Goal: Transaction & Acquisition: Purchase product/service

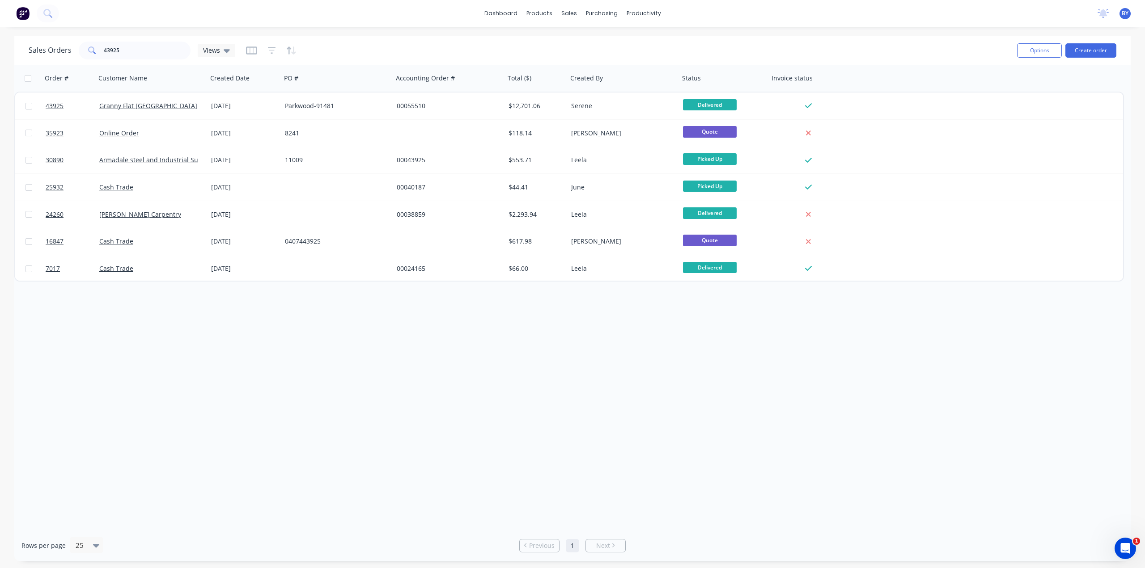
click at [573, 33] on div "dashboard products sales purchasing productivity dashboard products Product Cat…" at bounding box center [572, 284] width 1145 height 568
click at [570, 18] on div "sales" at bounding box center [569, 13] width 25 height 13
click at [579, 34] on link "Sales Orders" at bounding box center [616, 43] width 119 height 18
click at [589, 41] on div "Sales Orders" at bounding box center [602, 43] width 37 height 8
click at [1084, 55] on button "Create order" at bounding box center [1090, 50] width 51 height 14
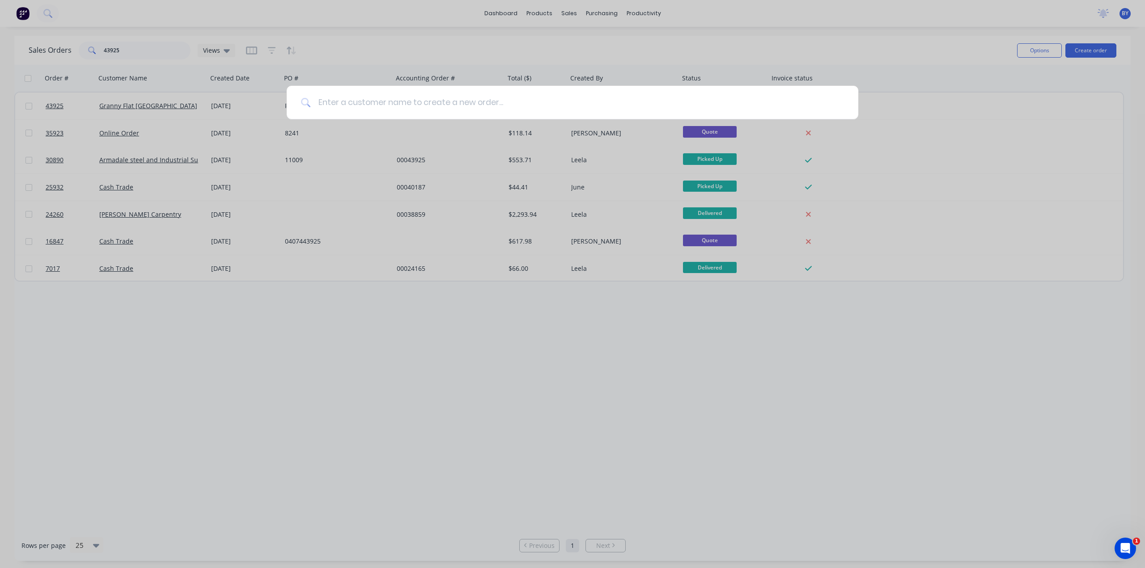
click at [355, 102] on input at bounding box center [577, 103] width 533 height 34
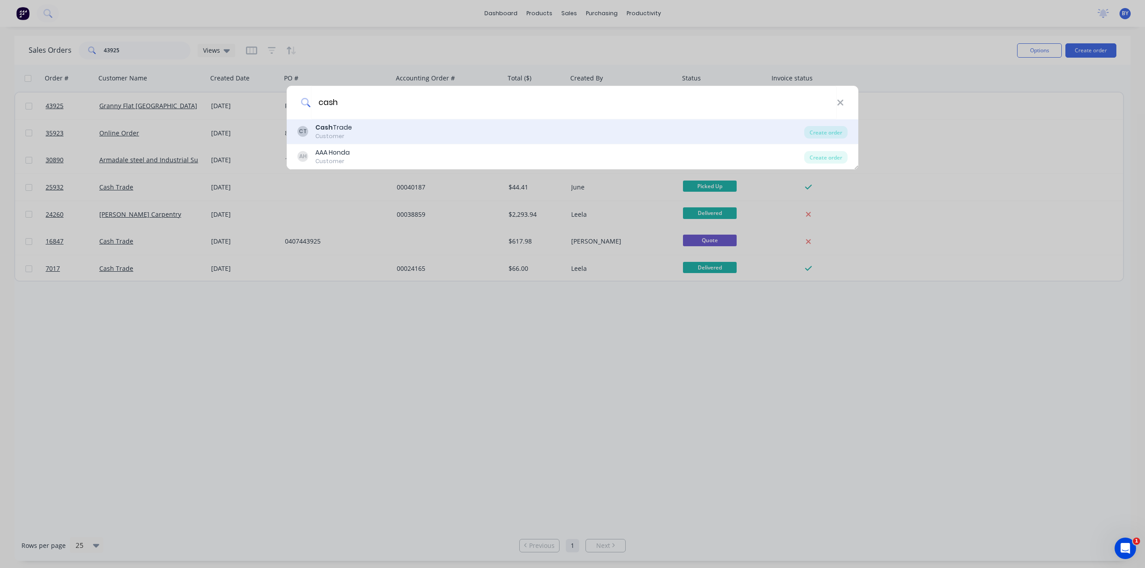
type input "cash"
click at [359, 132] on div "CT Cash Trade Customer" at bounding box center [550, 131] width 507 height 17
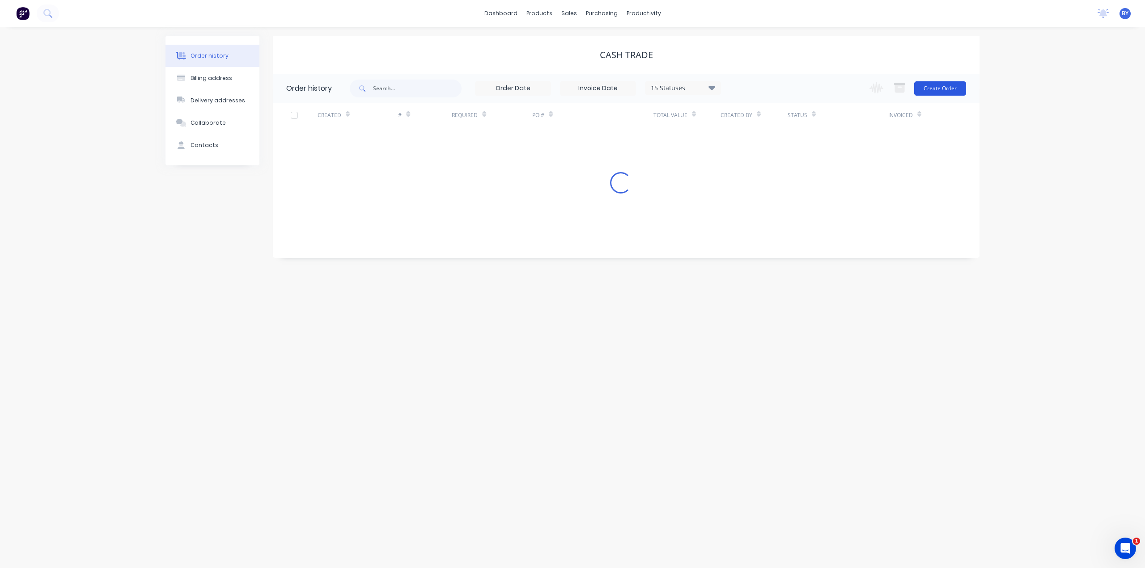
click at [936, 92] on button "Create Order" at bounding box center [940, 88] width 52 height 14
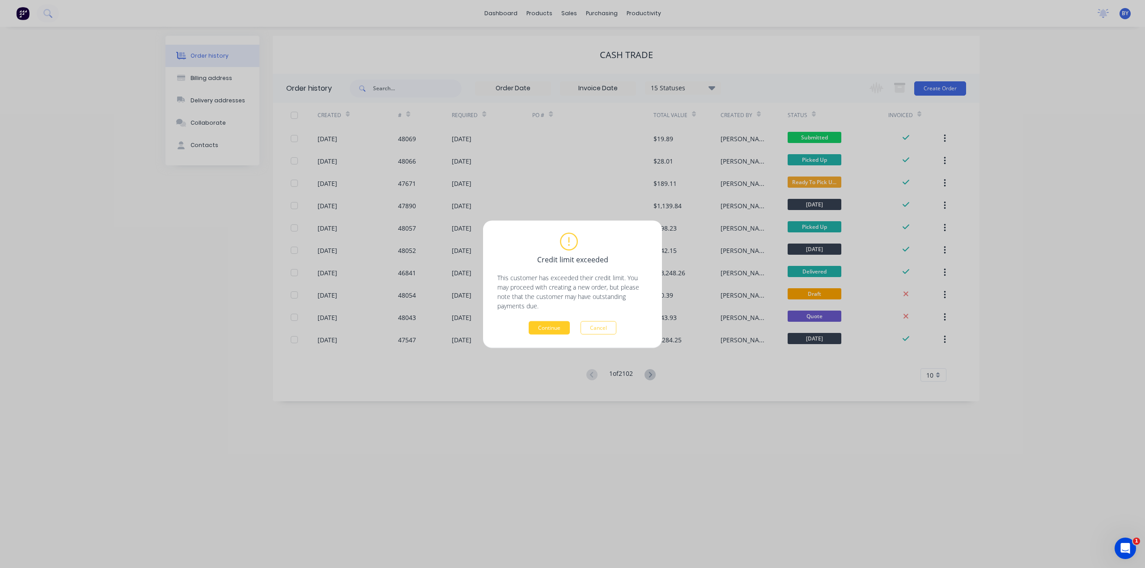
click at [567, 335] on div "Credit limit exceeded This customer has exceeded their credit limit. You may pr…" at bounding box center [572, 283] width 179 height 127
click at [563, 327] on button "Continue" at bounding box center [549, 327] width 41 height 13
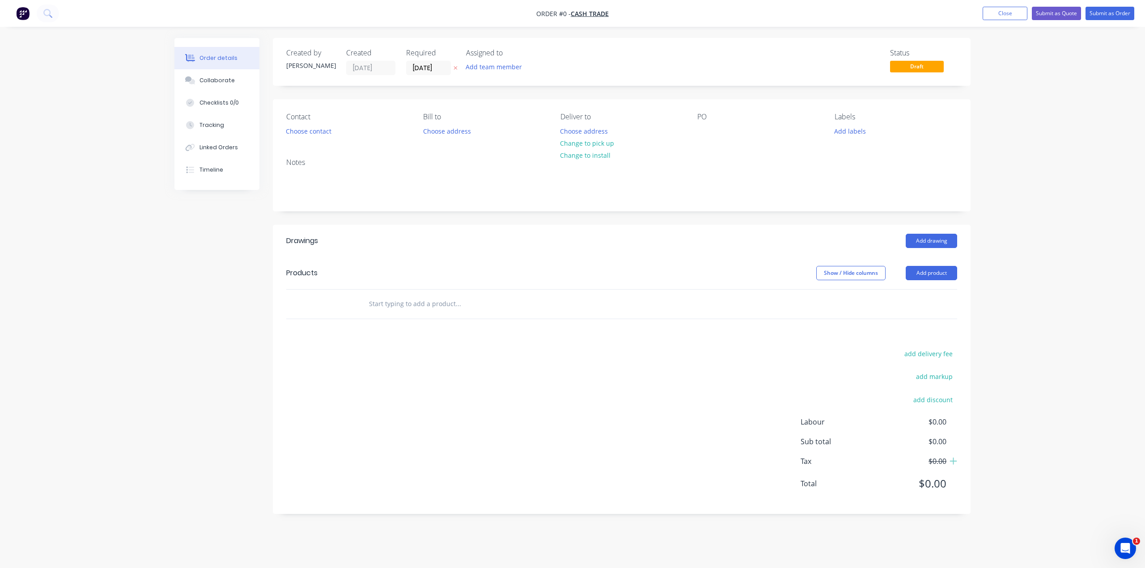
click at [936, 278] on button "Add product" at bounding box center [931, 273] width 51 height 14
click at [923, 298] on div "Product catalogue" at bounding box center [914, 295] width 69 height 13
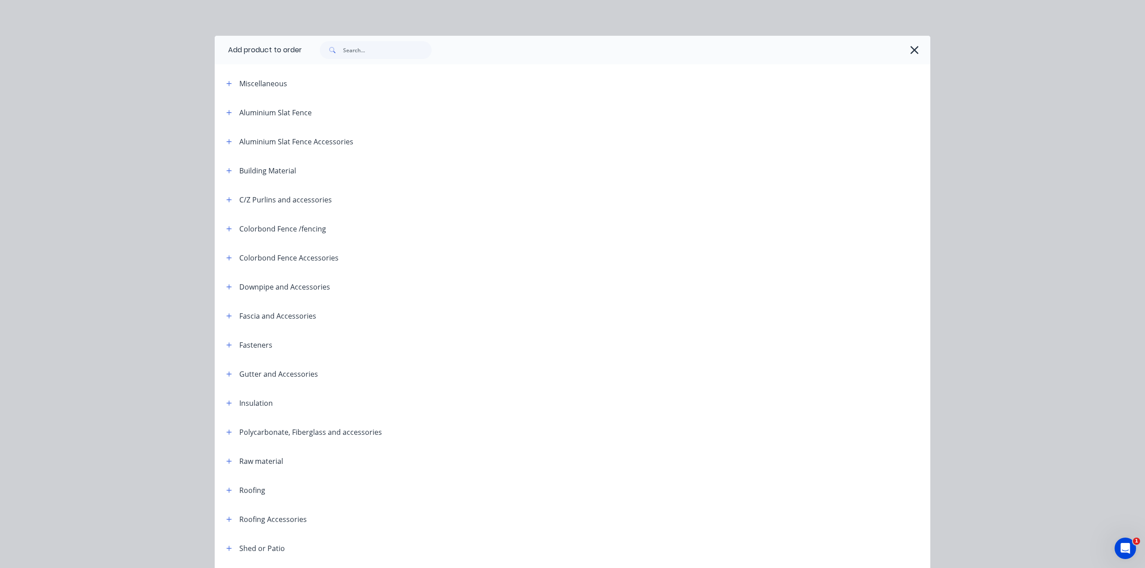
click at [369, 60] on div at bounding box center [616, 50] width 628 height 29
click at [372, 54] on input "text" at bounding box center [387, 50] width 89 height 18
click at [370, 50] on input "text" at bounding box center [387, 50] width 89 height 18
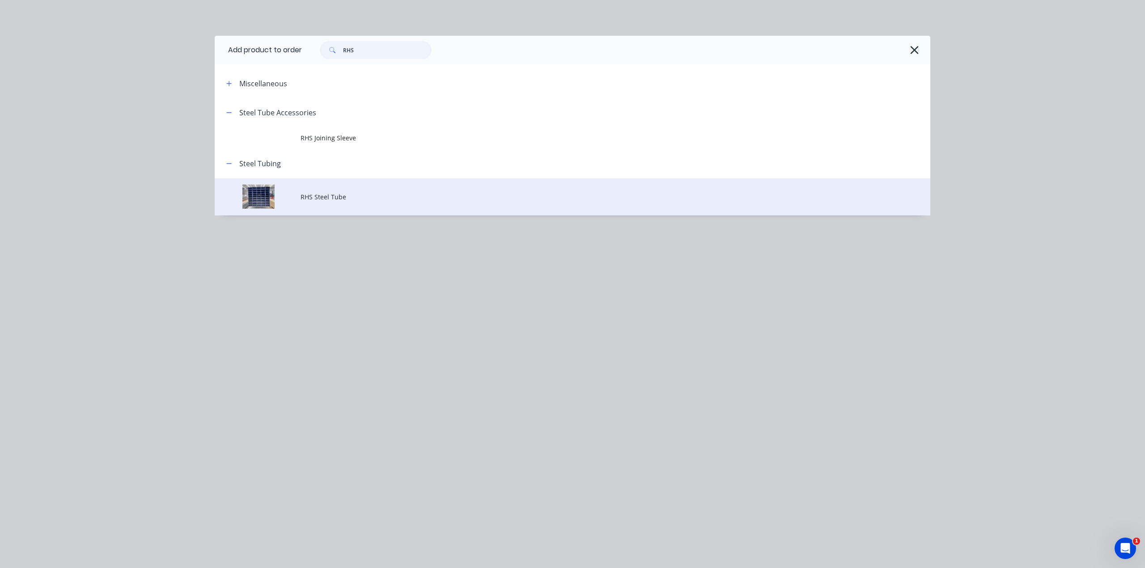
type input "RHS"
click at [340, 195] on span "RHS Steel Tube" at bounding box center [553, 196] width 504 height 9
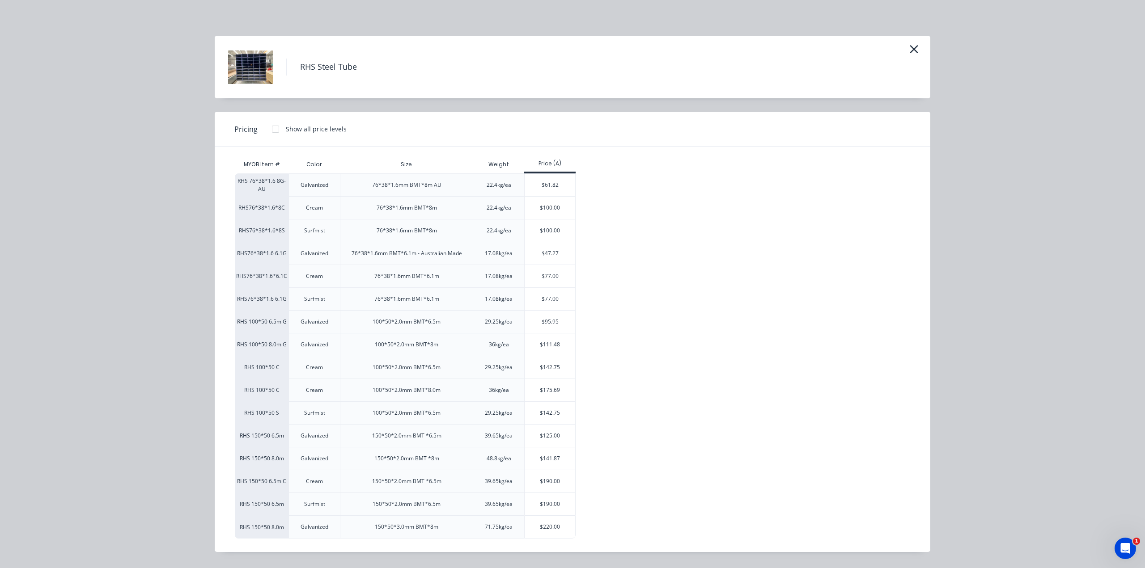
click at [912, 40] on div "RHS Steel Tube" at bounding box center [573, 67] width 716 height 63
click at [921, 49] on button "button" at bounding box center [914, 49] width 15 height 14
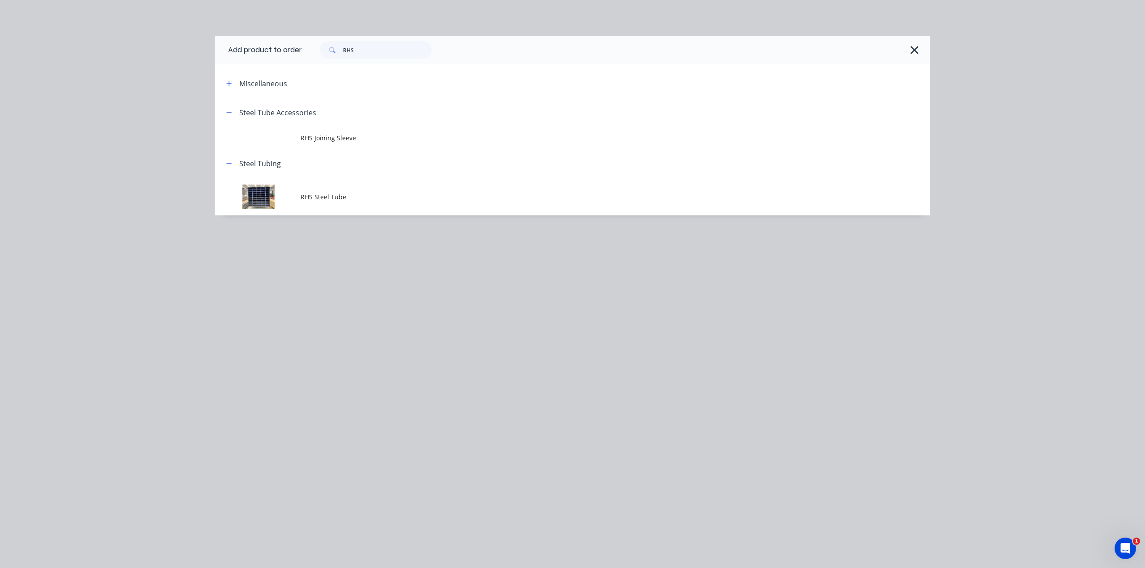
click at [1096, 125] on div "Add product to order RHS Miscellaneous Steel Tube Accessories RHS Joining Sleev…" at bounding box center [572, 284] width 1145 height 568
click at [913, 47] on icon "button" at bounding box center [914, 50] width 9 height 13
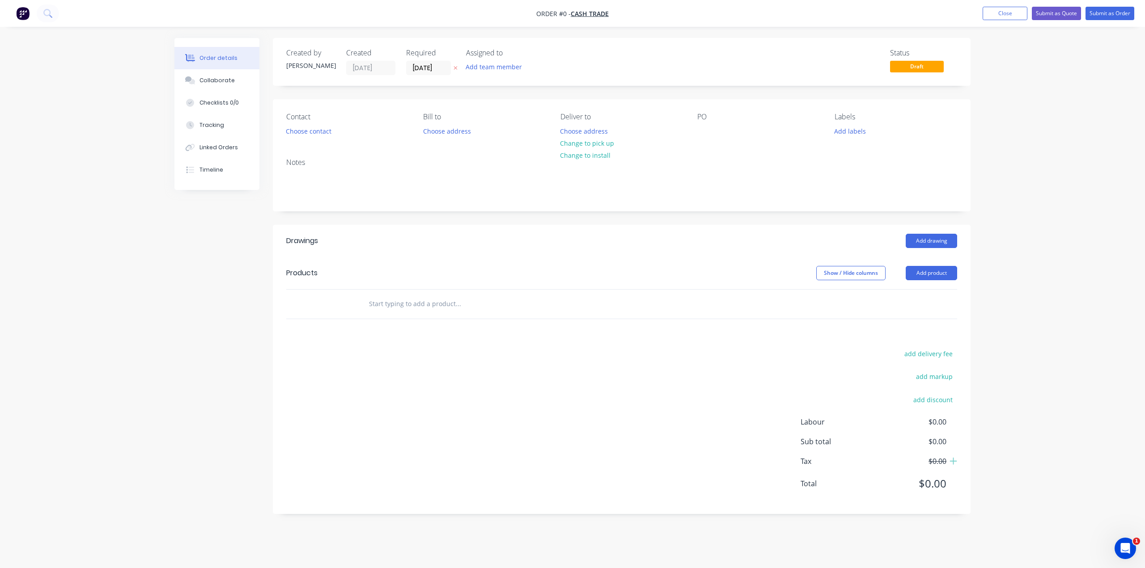
click at [1055, 44] on div "Order details Collaborate Checklists 0/0 Tracking Linked Orders Timeline Order …" at bounding box center [572, 284] width 1145 height 568
click at [1056, 9] on button "Submit as Quote" at bounding box center [1056, 13] width 49 height 13
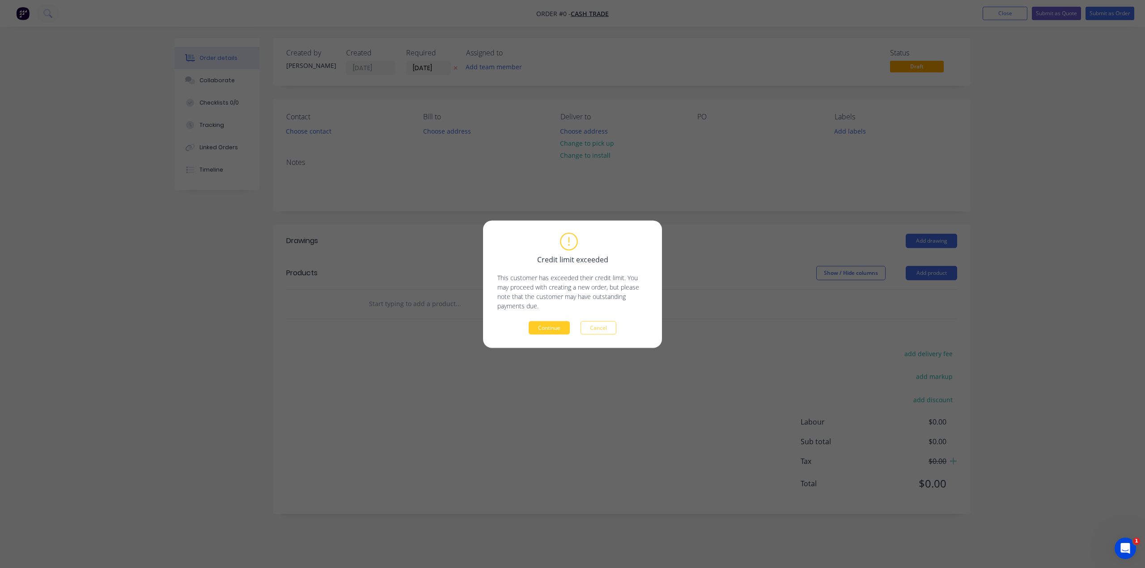
click at [545, 327] on button "Continue" at bounding box center [549, 327] width 41 height 13
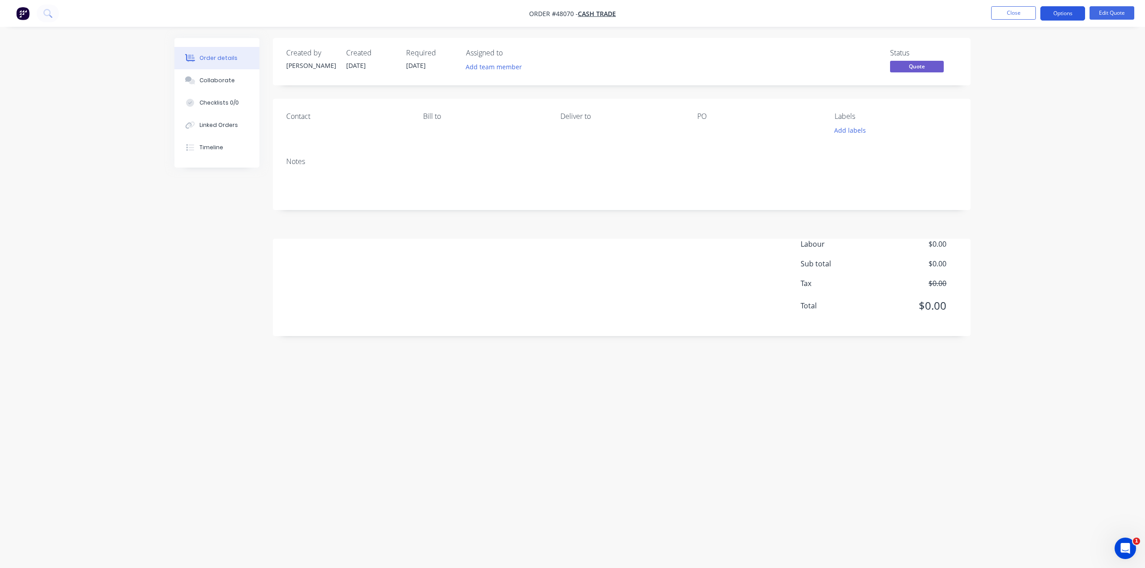
click at [1059, 12] on button "Options" at bounding box center [1062, 13] width 45 height 14
click at [1030, 182] on div "Cancel Quote" at bounding box center [1036, 179] width 82 height 13
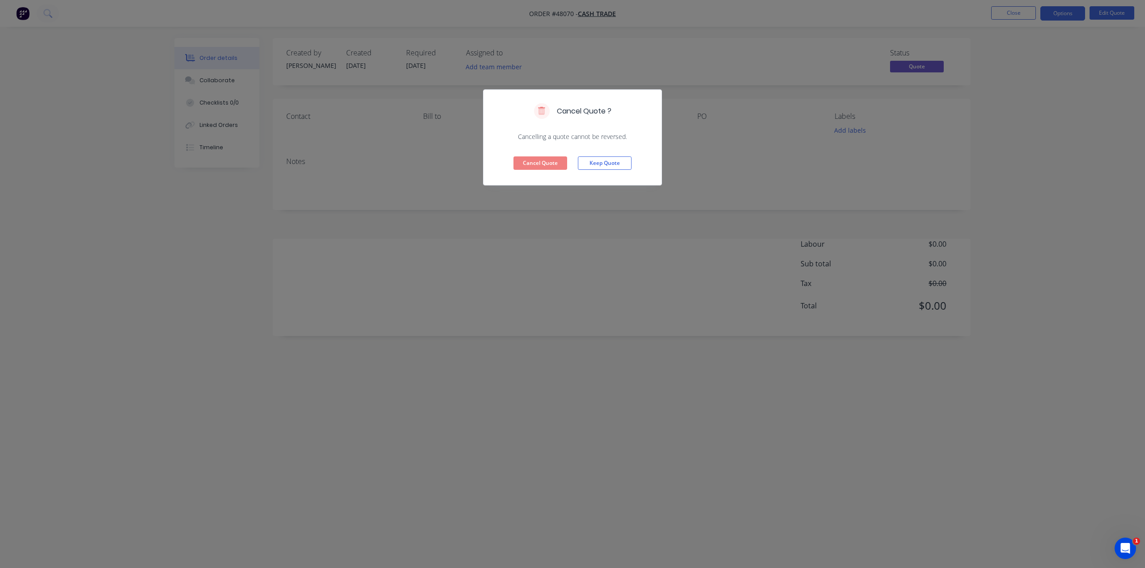
click at [550, 156] on div "Cancel Quote Keep Quote" at bounding box center [572, 163] width 178 height 44
click at [551, 163] on button "Cancel Quote" at bounding box center [540, 163] width 54 height 13
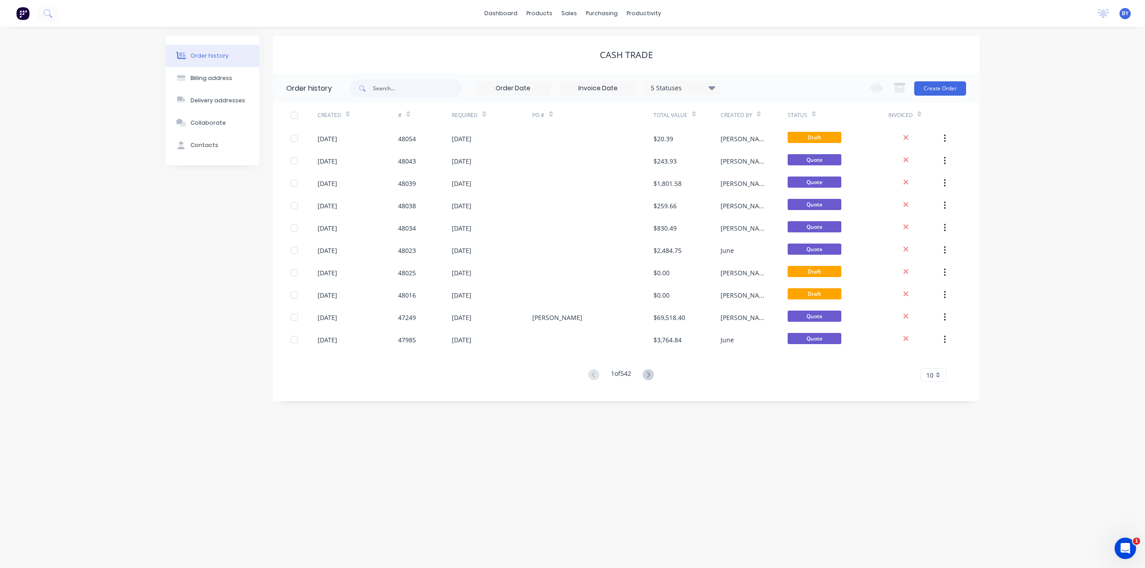
click at [551, 40] on div "Cash Trade" at bounding box center [626, 55] width 707 height 38
click at [570, 18] on div "sales" at bounding box center [569, 13] width 25 height 13
click at [573, 25] on div "Sales Orders Customers Price Level Manager" at bounding box center [616, 61] width 119 height 72
click at [579, 37] on link "Sales Orders" at bounding box center [616, 43] width 119 height 18
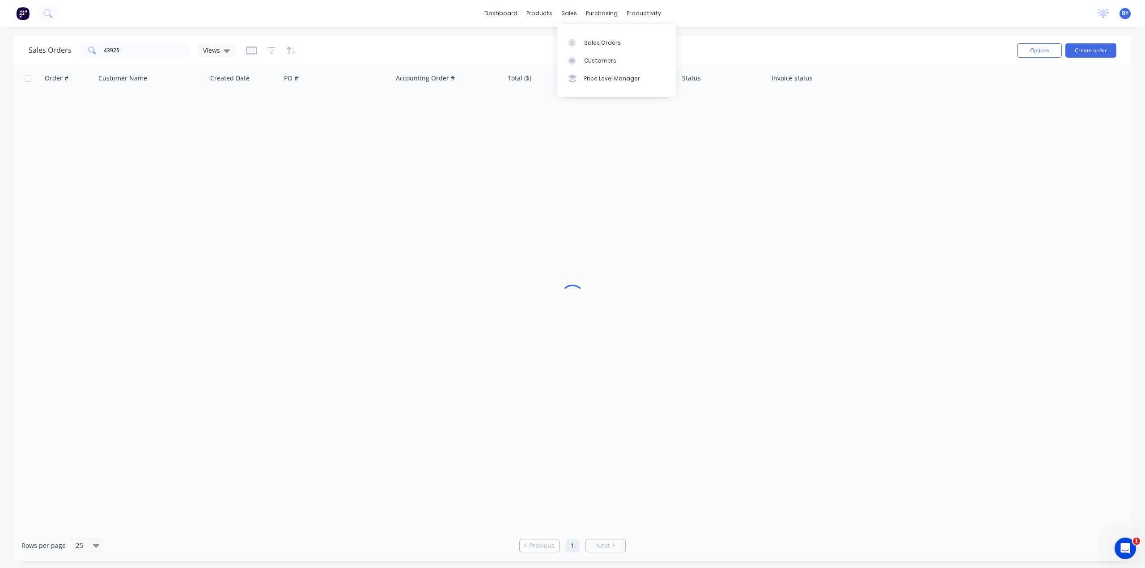
click at [505, 36] on div "Sales Orders 43925 Views Options Create order" at bounding box center [572, 50] width 1116 height 29
click at [444, 36] on div "Sales Orders 43925 Views Options Create order" at bounding box center [572, 50] width 1116 height 29
click at [452, 35] on div "dashboard products sales purchasing productivity dashboard products Product Cat…" at bounding box center [572, 284] width 1145 height 568
drag, startPoint x: 143, startPoint y: 52, endPoint x: 51, endPoint y: 51, distance: 91.7
click at [51, 51] on div "Sales Orders 43925 Views" at bounding box center [132, 51] width 207 height 18
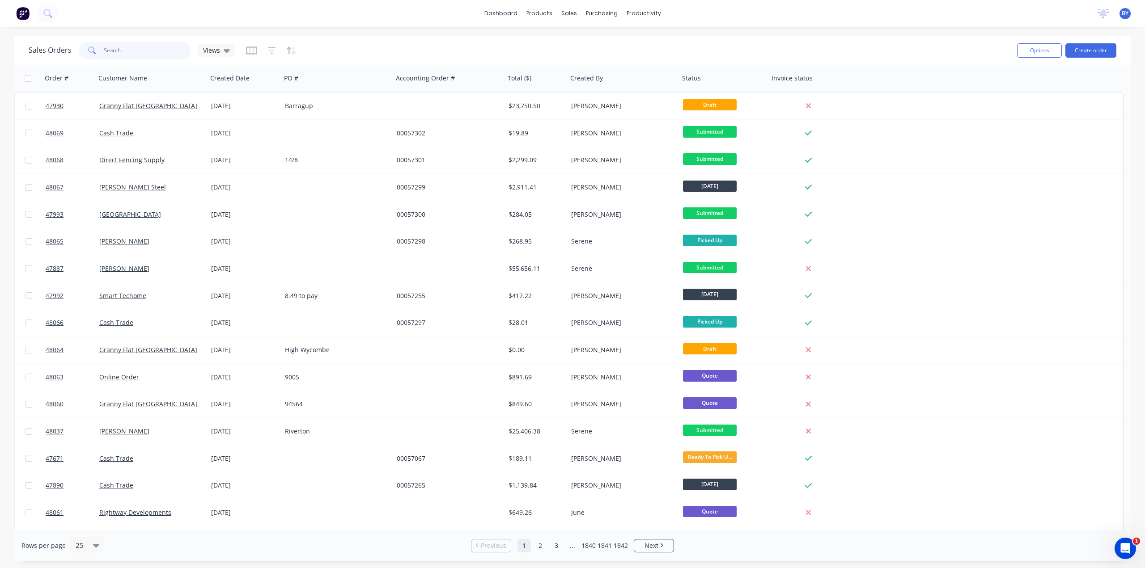
click at [143, 50] on input "text" at bounding box center [147, 51] width 87 height 18
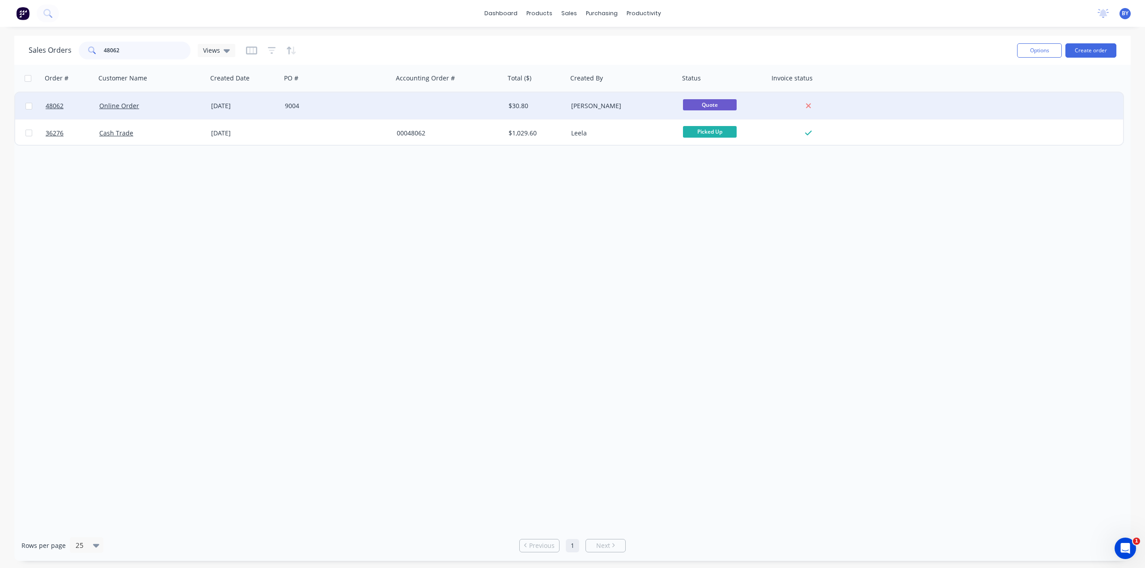
type input "48062"
click at [171, 108] on div "Online Order" at bounding box center [148, 106] width 99 height 9
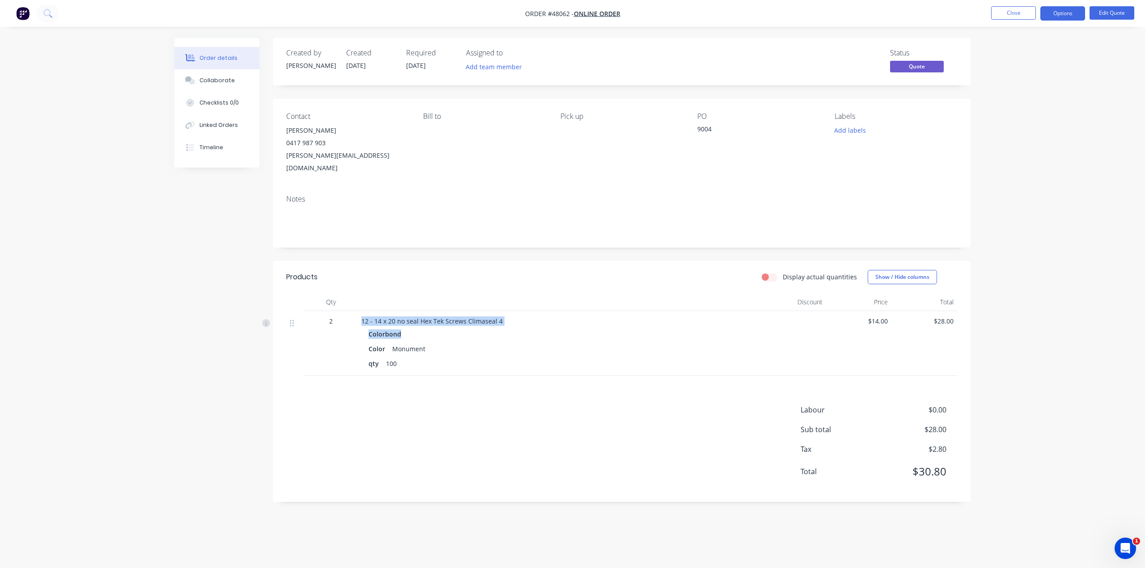
drag, startPoint x: 359, startPoint y: 307, endPoint x: 528, endPoint y: 315, distance: 169.2
click at [528, 315] on div "12 - 14 x 20 no seal Hex Tek Screws Climaseal 4 Colorbond Color Monument qty 100" at bounding box center [559, 343] width 402 height 65
click at [530, 357] on div "qty 100" at bounding box center [559, 363] width 381 height 13
click at [290, 352] on div at bounding box center [295, 343] width 18 height 65
click at [173, 218] on div "Order details Collaborate Checklists 0/0 Linked Orders Timeline Order details C…" at bounding box center [572, 277] width 814 height 478
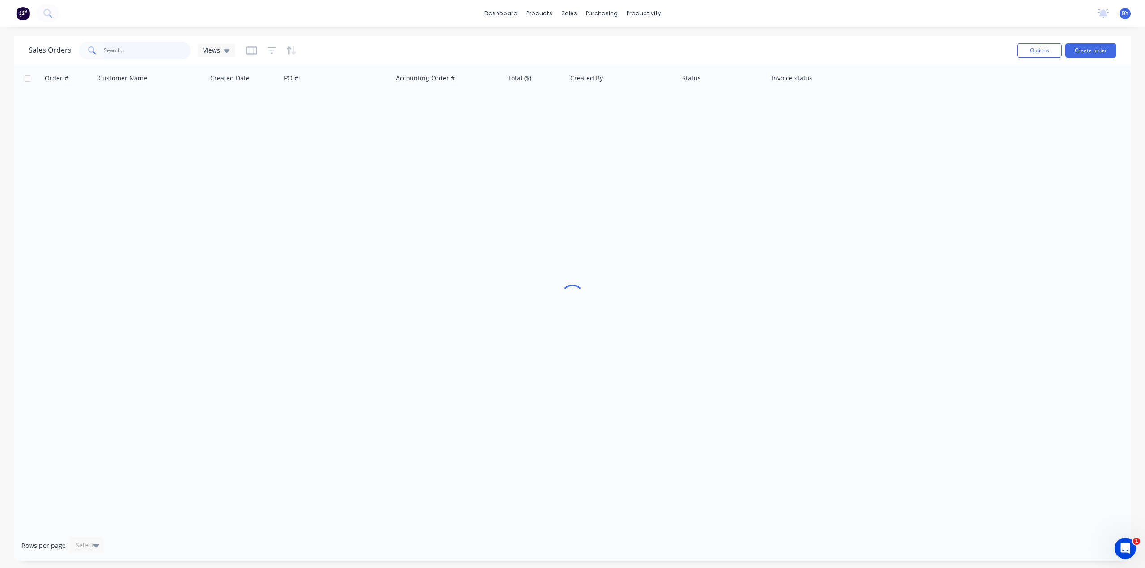
click at [137, 53] on input "text" at bounding box center [147, 51] width 87 height 18
click at [337, 32] on div "dashboard products sales purchasing productivity dashboard products Product Cat…" at bounding box center [572, 284] width 1145 height 568
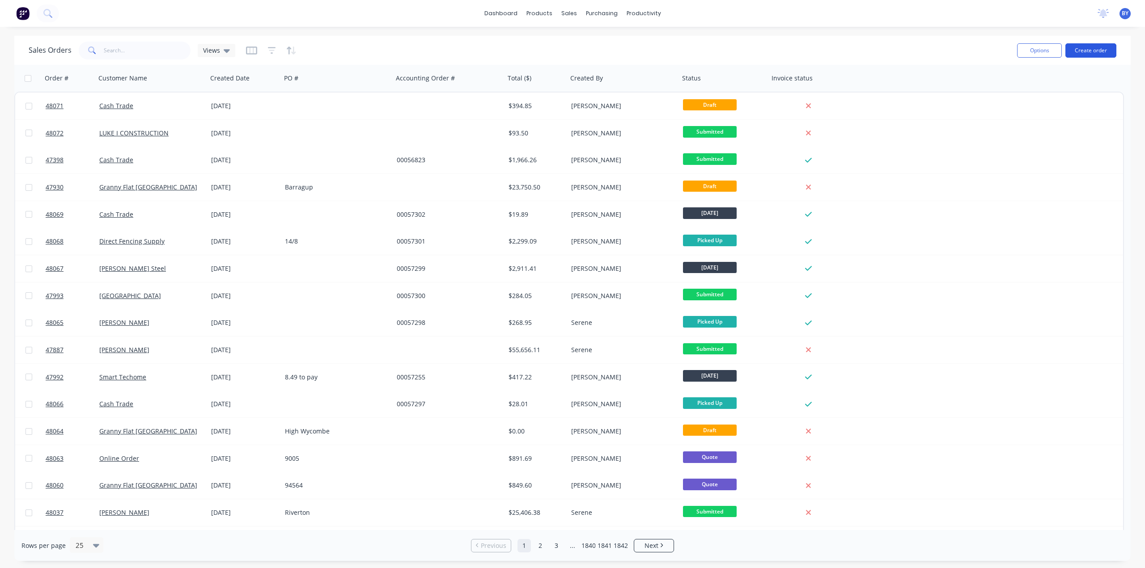
click at [1094, 48] on button "Create order" at bounding box center [1090, 50] width 51 height 14
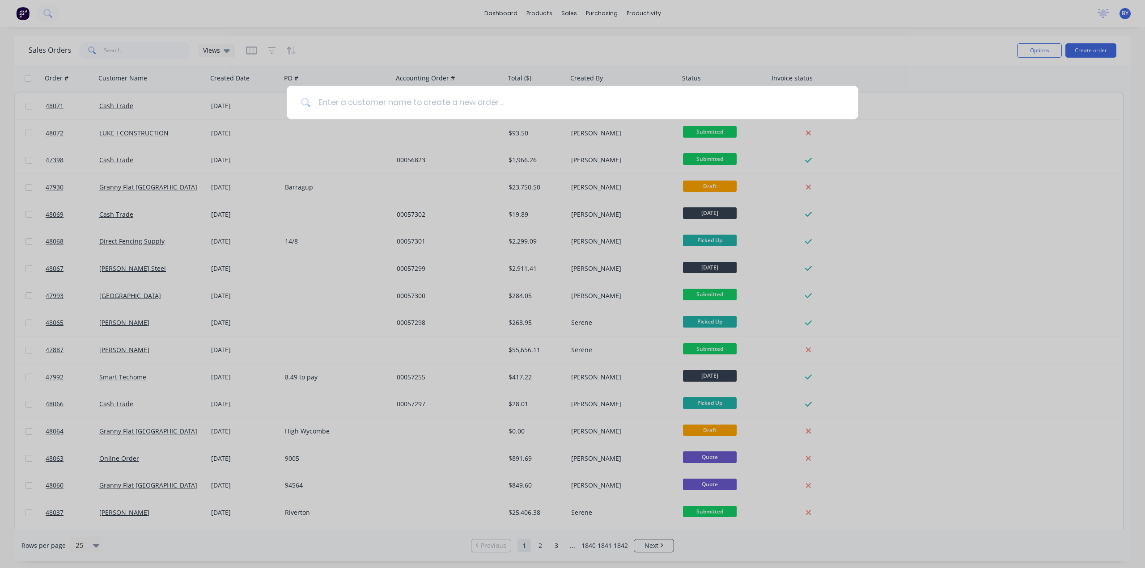
click at [555, 50] on div at bounding box center [572, 284] width 1145 height 568
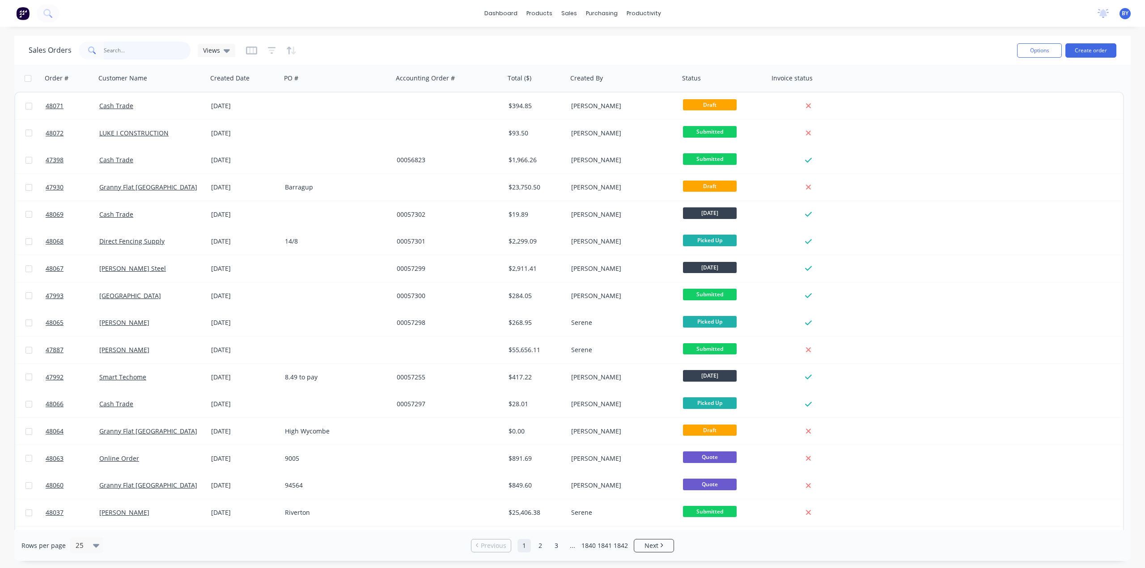
click at [114, 48] on input "text" at bounding box center [147, 51] width 87 height 18
click at [115, 49] on input "text" at bounding box center [147, 51] width 87 height 18
type input "48047"
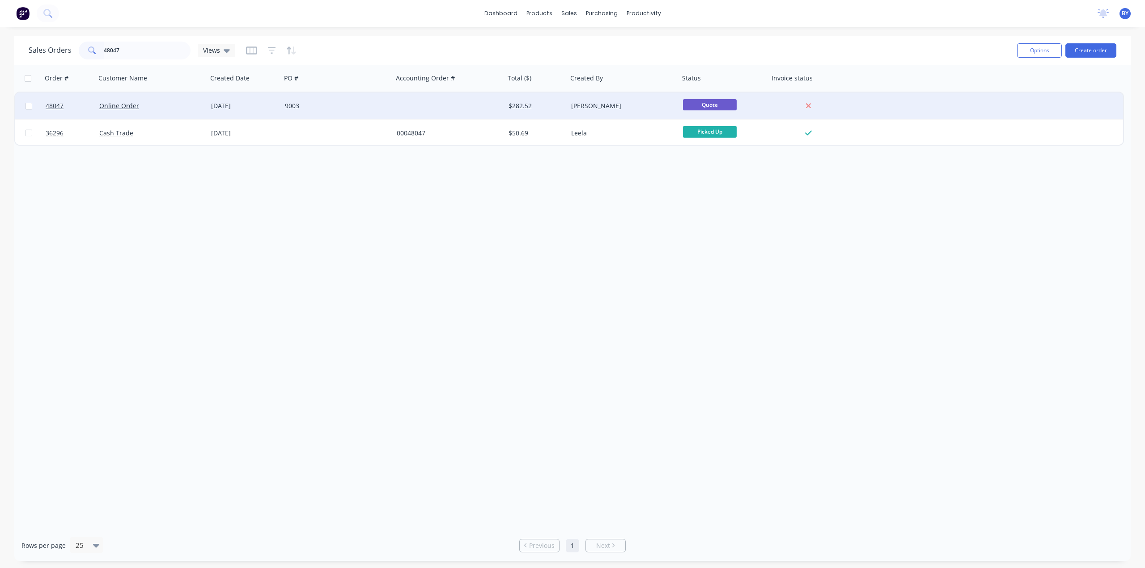
click at [178, 108] on div "Online Order" at bounding box center [148, 106] width 99 height 9
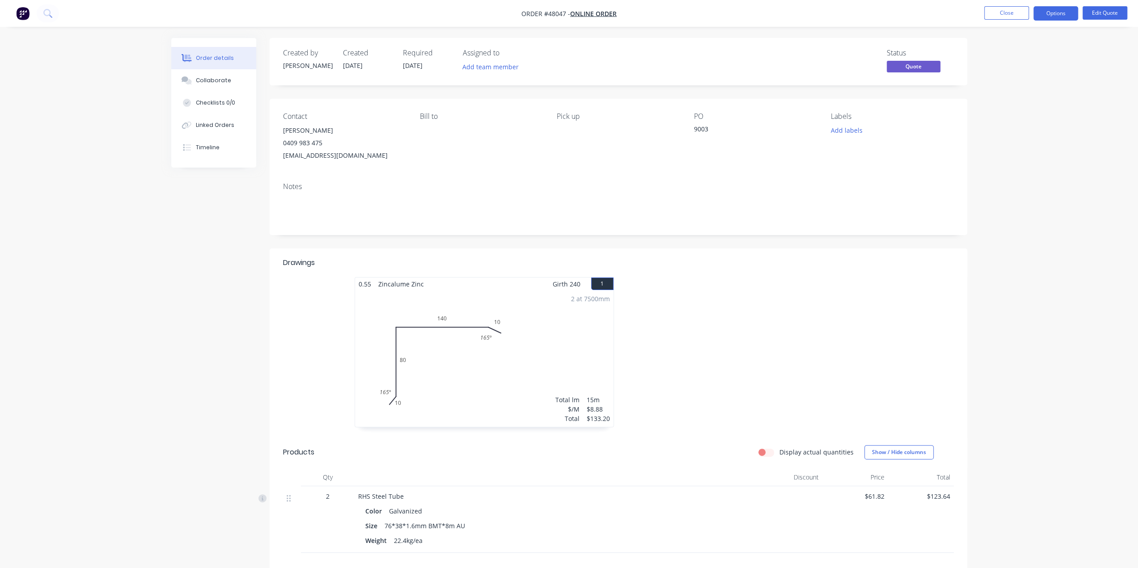
click at [266, 321] on div "Created by Cathy Created 14/08/25 Required 14/08/25 Assigned to Add team member…" at bounding box center [569, 365] width 796 height 655
click at [1104, 13] on button "Edit Quote" at bounding box center [1105, 12] width 45 height 13
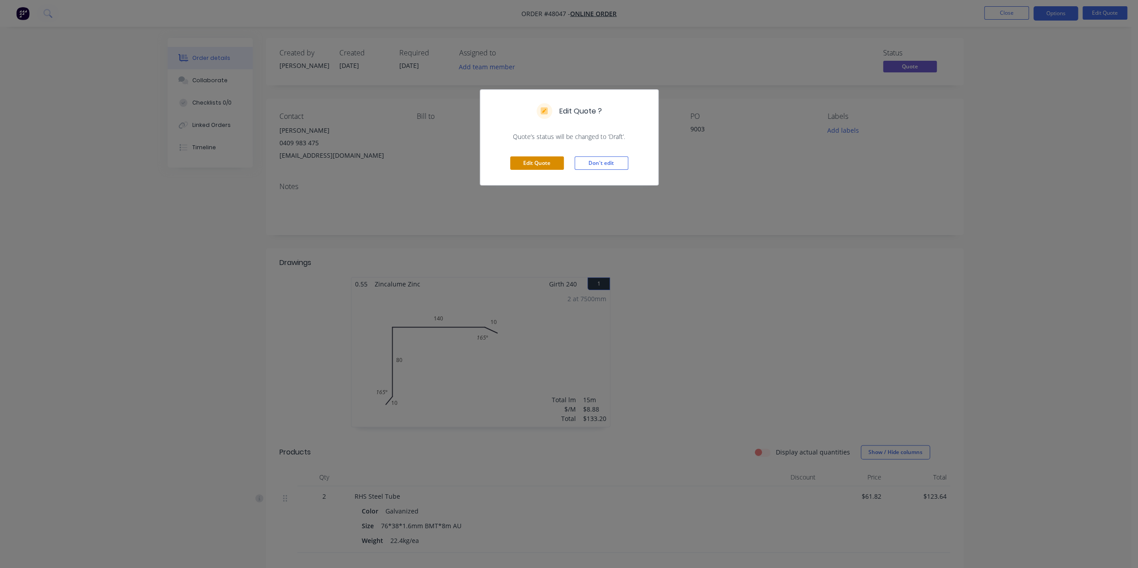
click at [530, 161] on button "Edit Quote" at bounding box center [537, 163] width 54 height 13
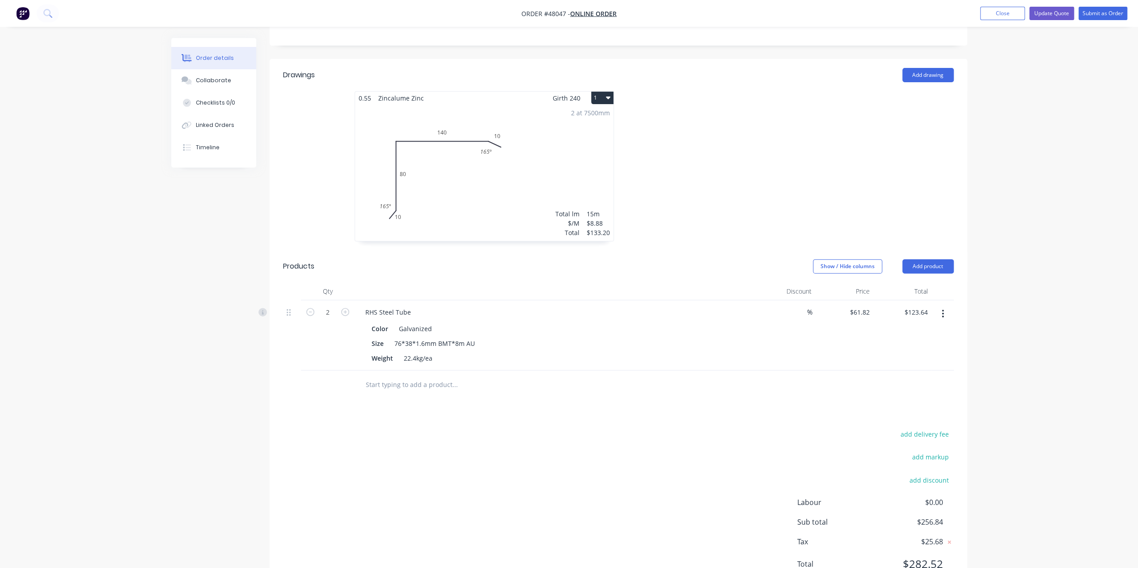
scroll to position [229, 0]
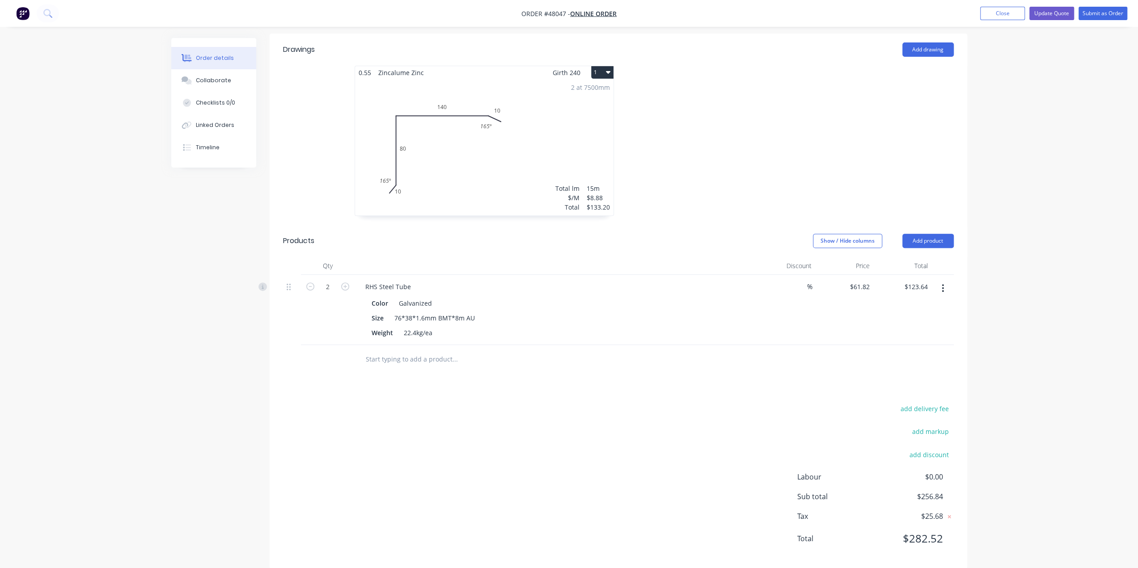
click at [928, 242] on header "Products Show / Hide columns Add product" at bounding box center [619, 241] width 698 height 32
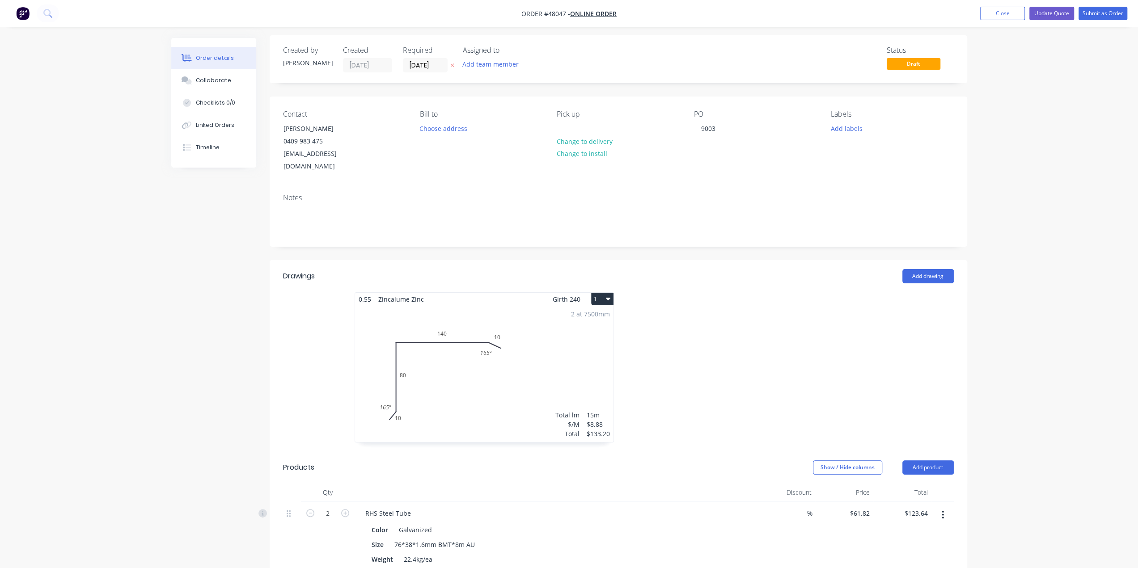
scroll to position [0, 0]
click at [691, 132] on div "Contact Graham Snedden 0409 983 475 grahamsnedden@bigpond.com Bill to Choose ad…" at bounding box center [619, 144] width 698 height 90
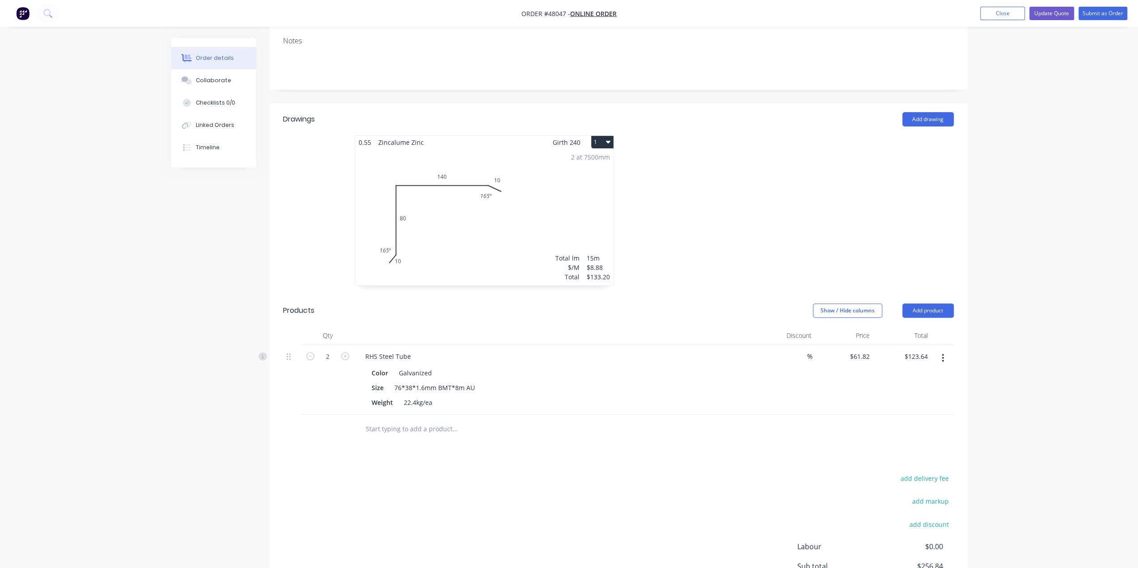
scroll to position [229, 0]
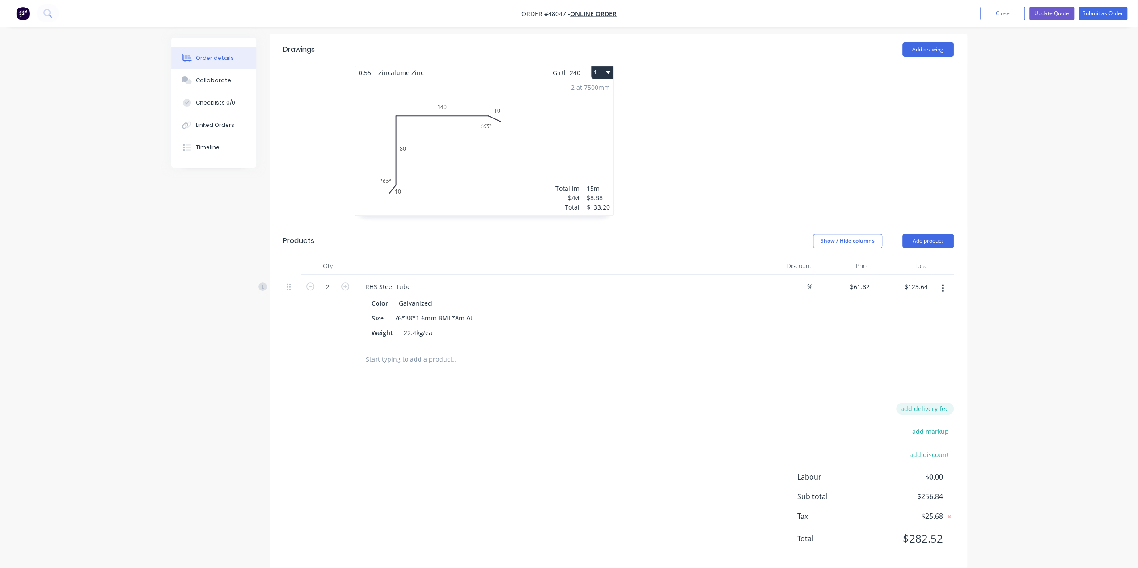
click at [917, 403] on button "add delivery fee" at bounding box center [925, 409] width 58 height 12
type input "100"
click input "submit" at bounding box center [0, 0] width 0 height 0
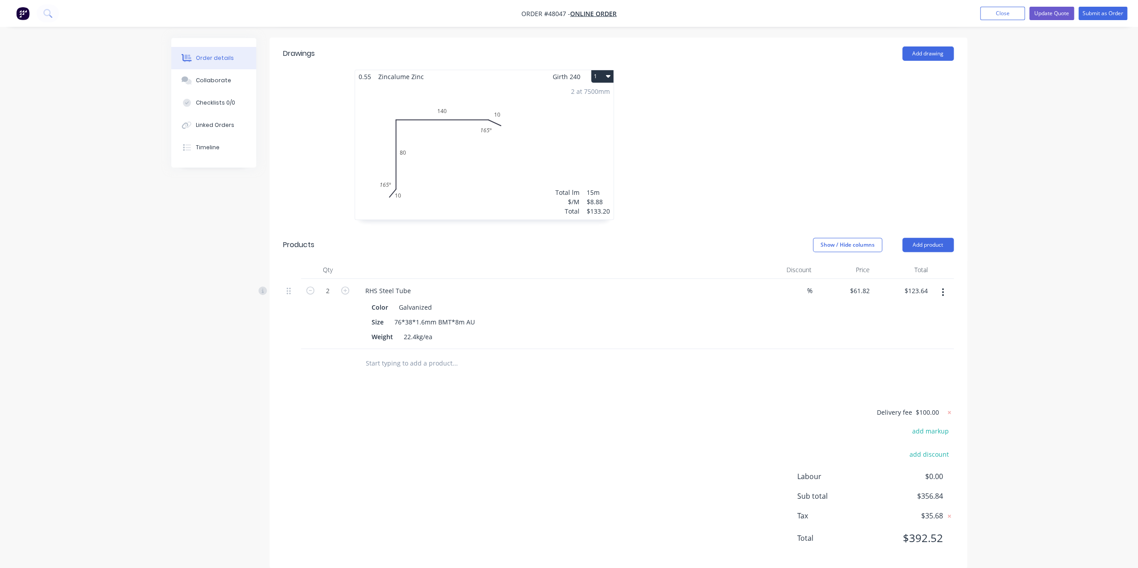
click at [716, 407] on div "Delivery fee $100.00 add markup add discount Labour $0.00 Sub total $356.84 Tax…" at bounding box center [618, 481] width 671 height 148
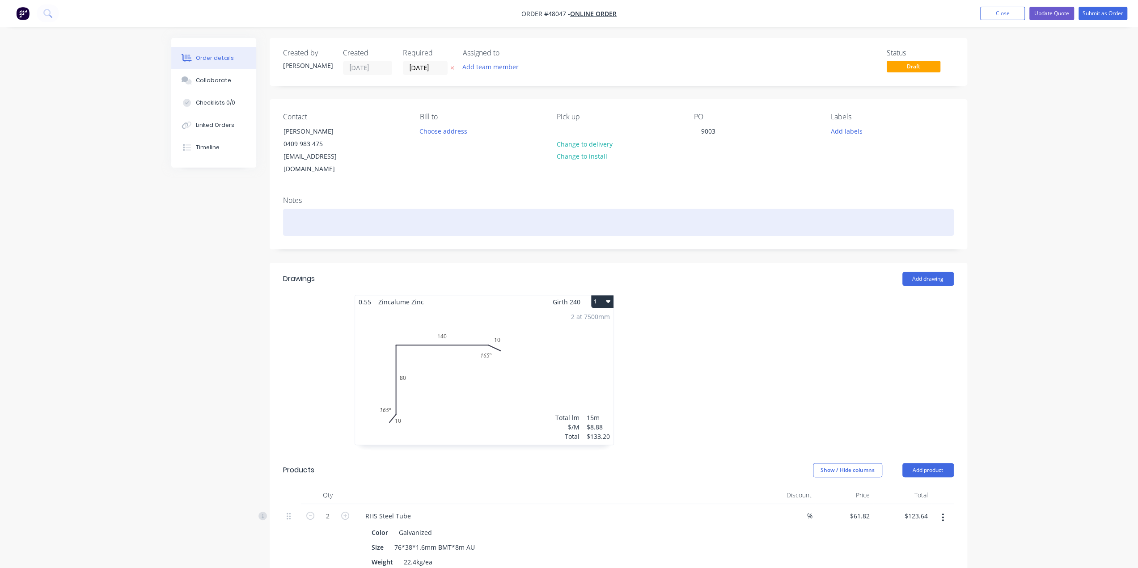
scroll to position [0, 0]
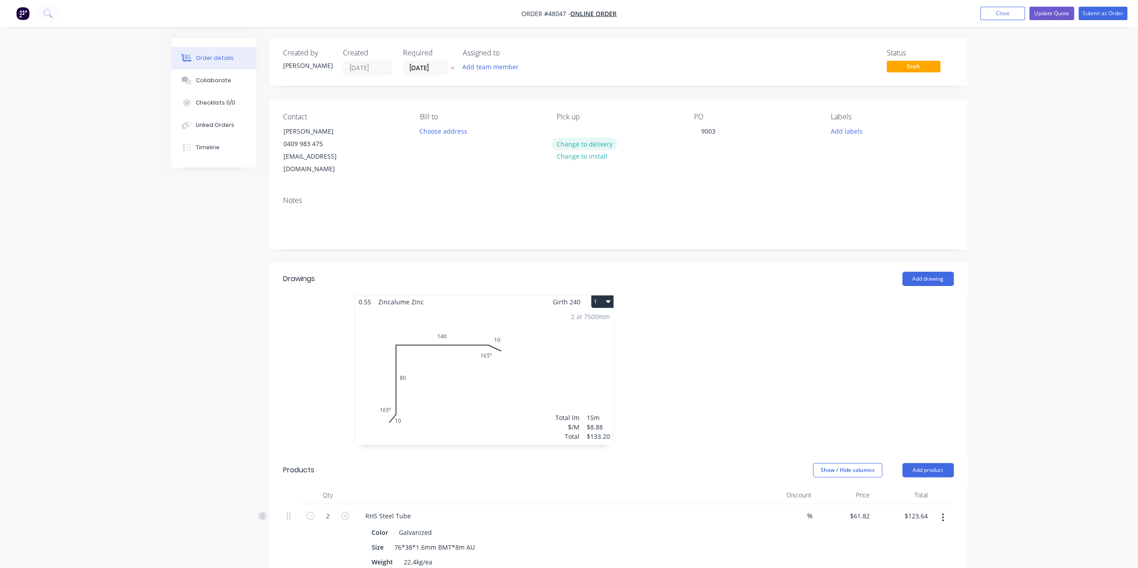
click at [589, 147] on button "Change to delivery" at bounding box center [584, 144] width 65 height 12
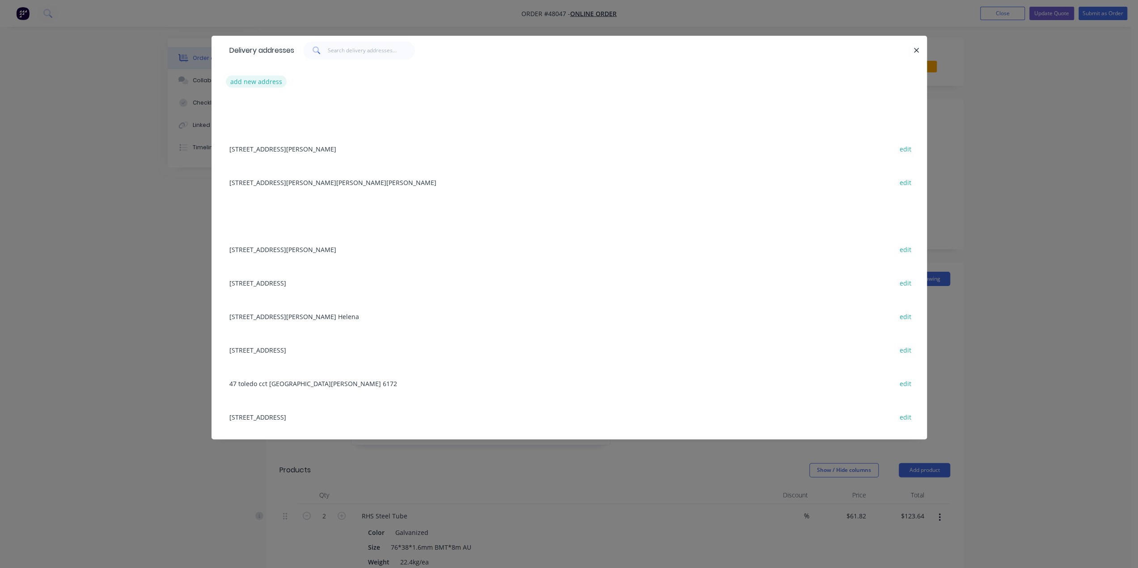
click at [266, 83] on button "add new address" at bounding box center [256, 82] width 61 height 12
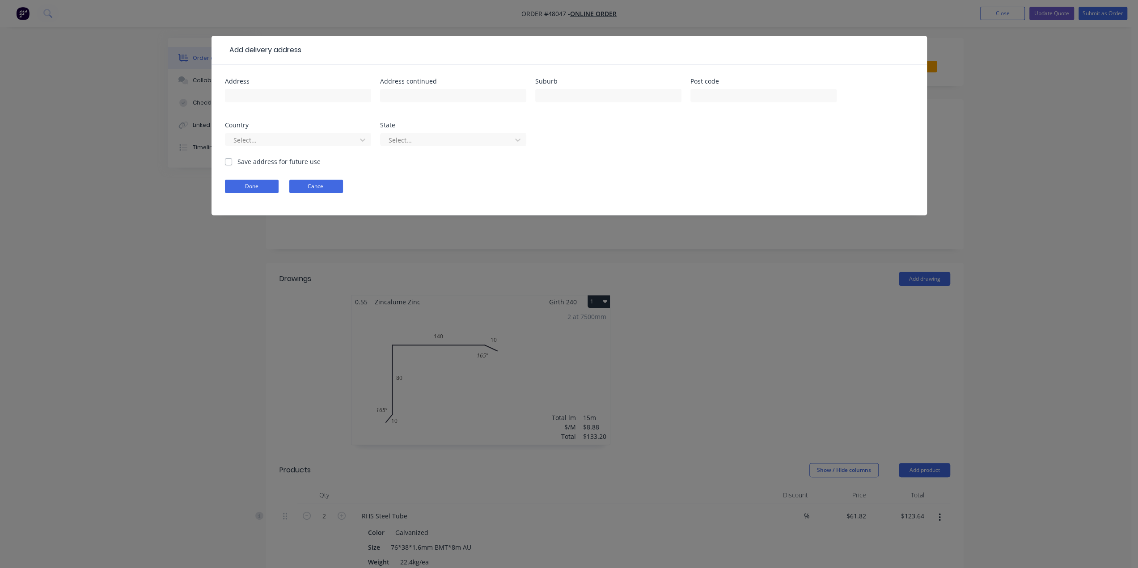
click at [324, 185] on button "Cancel" at bounding box center [316, 186] width 54 height 13
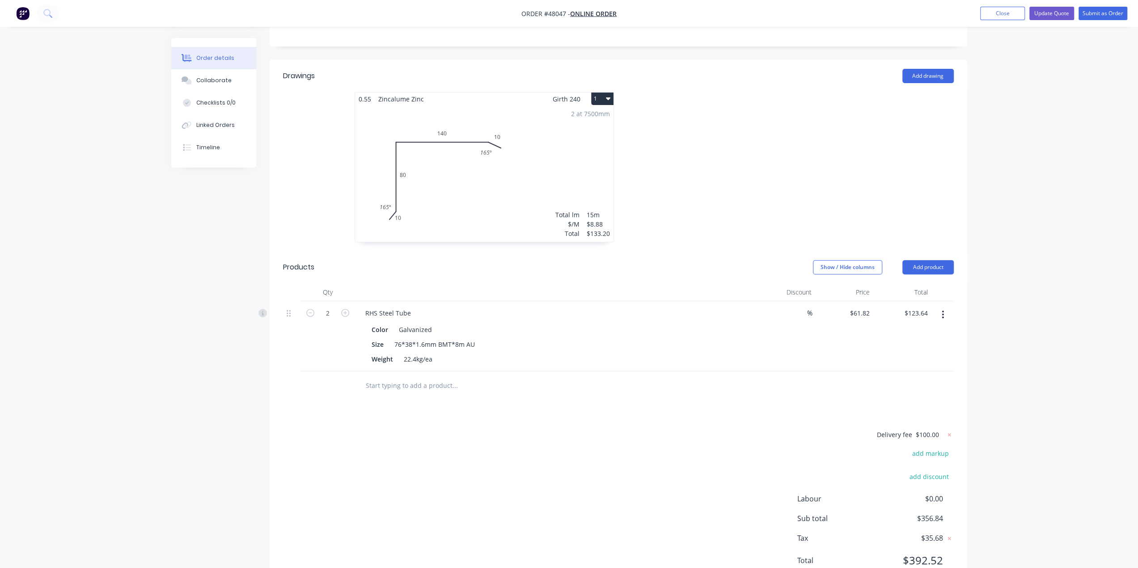
scroll to position [225, 0]
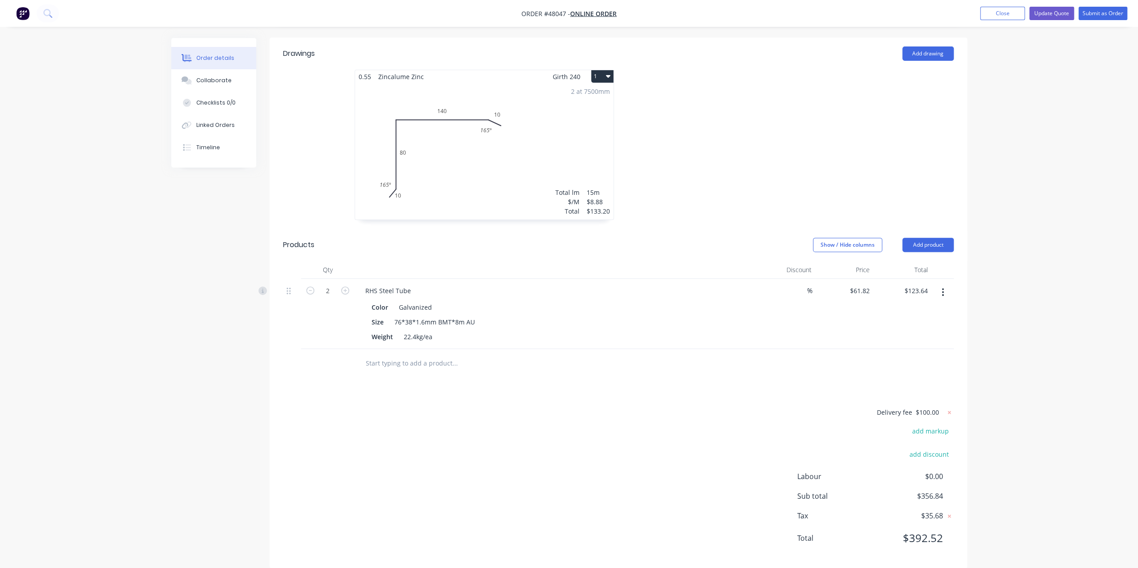
click at [1001, 419] on div "Order details Collaborate Checklists 0/0 Linked Orders Timeline Order details C…" at bounding box center [569, 179] width 1138 height 808
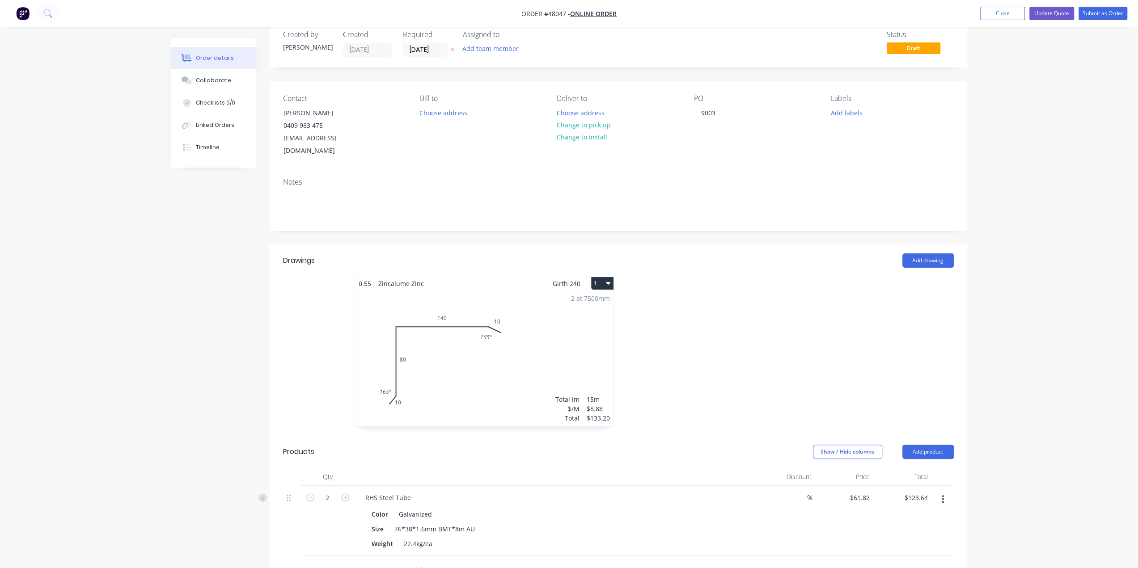
scroll to position [0, 0]
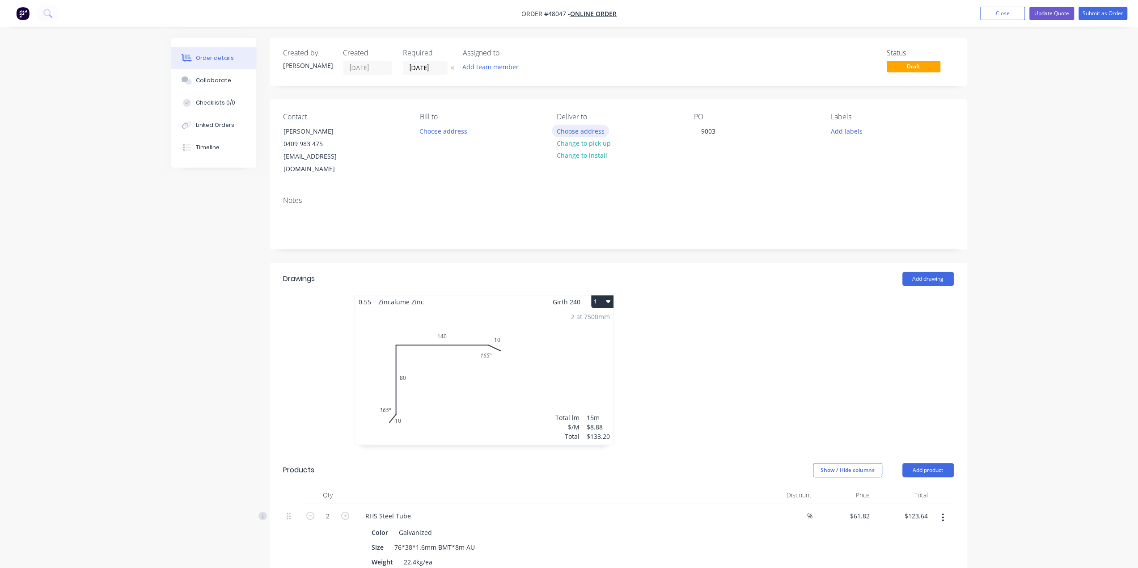
click at [564, 129] on button "Choose address" at bounding box center [580, 131] width 57 height 12
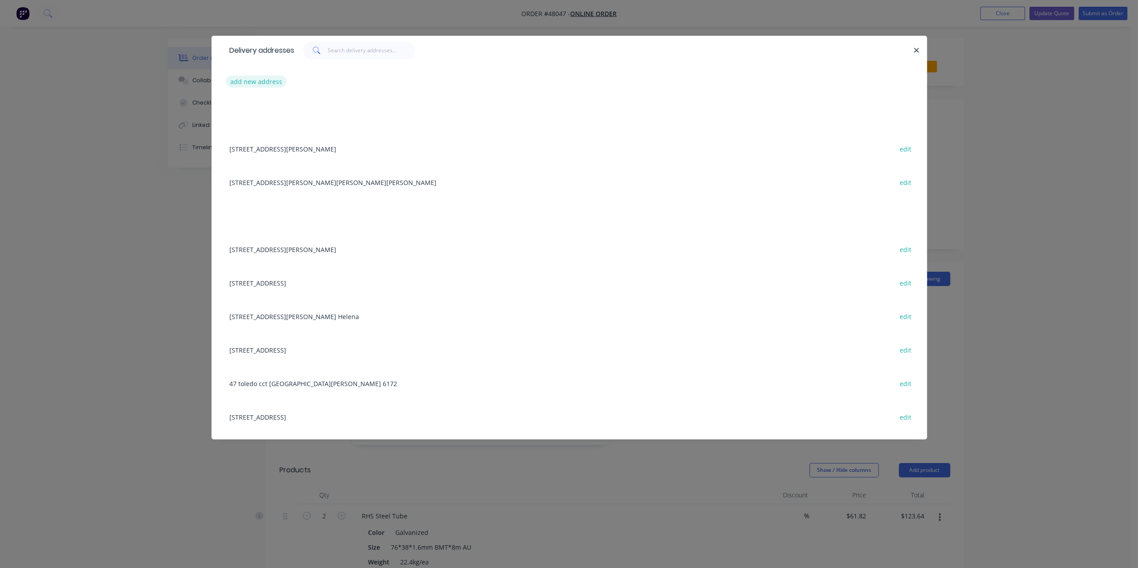
click at [277, 80] on button "add new address" at bounding box center [256, 82] width 61 height 12
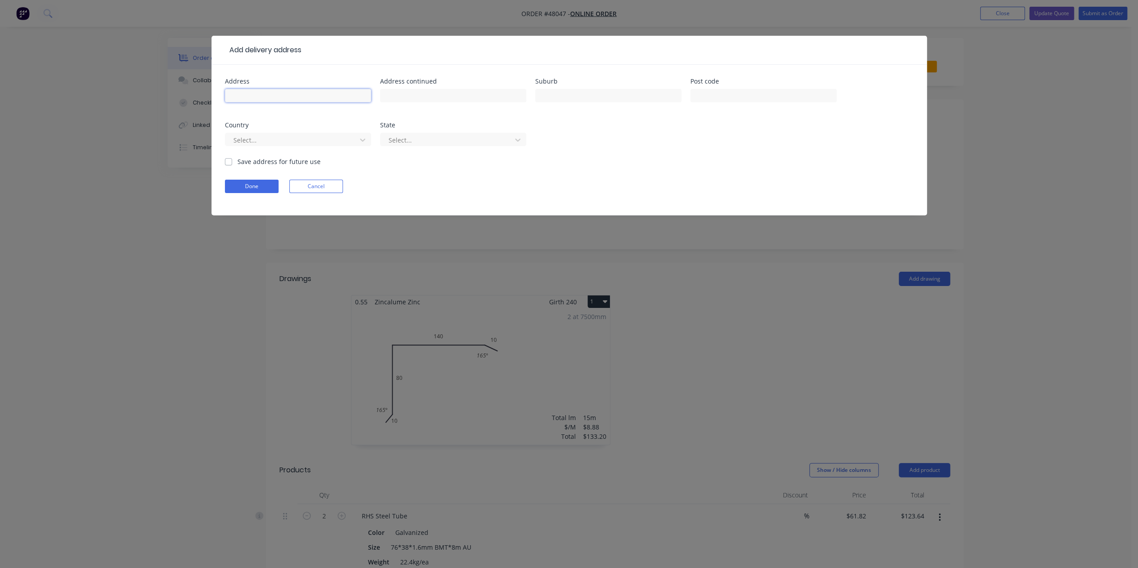
click at [277, 93] on input "text" at bounding box center [298, 95] width 146 height 13
paste input "15 Maria Pl, Dudley Park WA 6210"
drag, startPoint x: 264, startPoint y: 96, endPoint x: 300, endPoint y: 95, distance: 35.4
click at [300, 95] on input "15 Maria Pl, Dudley Park WA 6210" at bounding box center [298, 95] width 146 height 13
type input "15 Maria Pl, WA 6210"
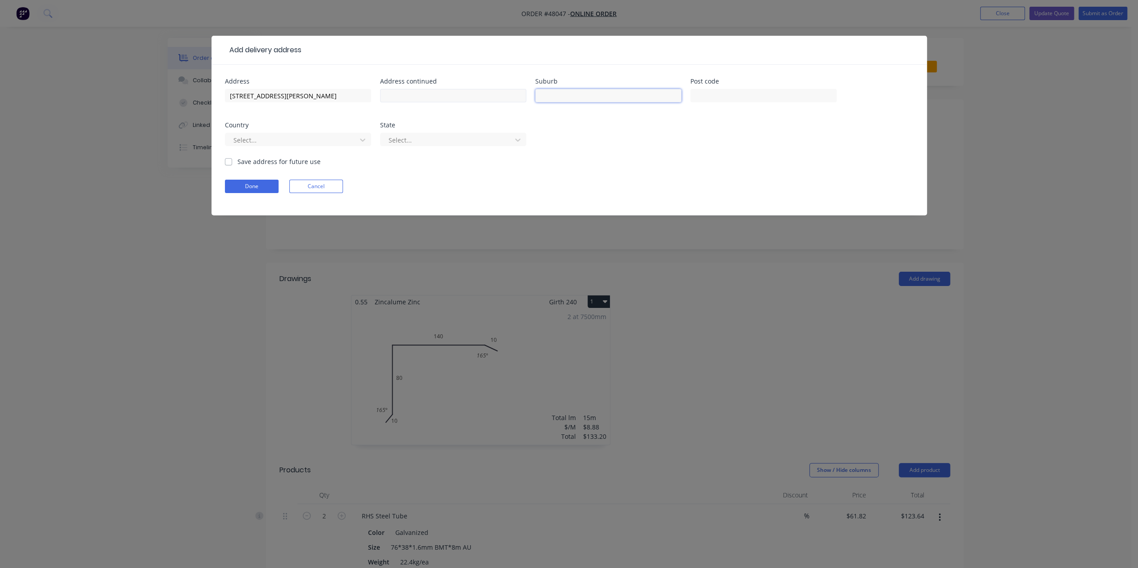
drag, startPoint x: 555, startPoint y: 97, endPoint x: 521, endPoint y: 98, distance: 34.0
click at [555, 97] on input "text" at bounding box center [608, 95] width 146 height 13
paste input "[PERSON_NAME]"
type input "[PERSON_NAME]"
click at [709, 97] on input "text" at bounding box center [764, 95] width 146 height 13
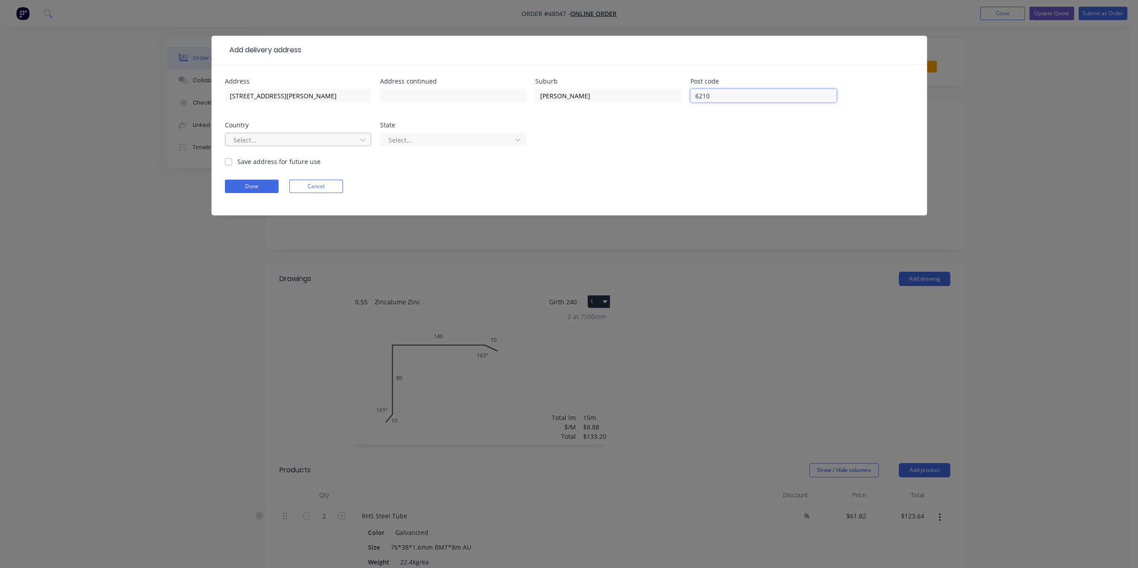
type input "6210"
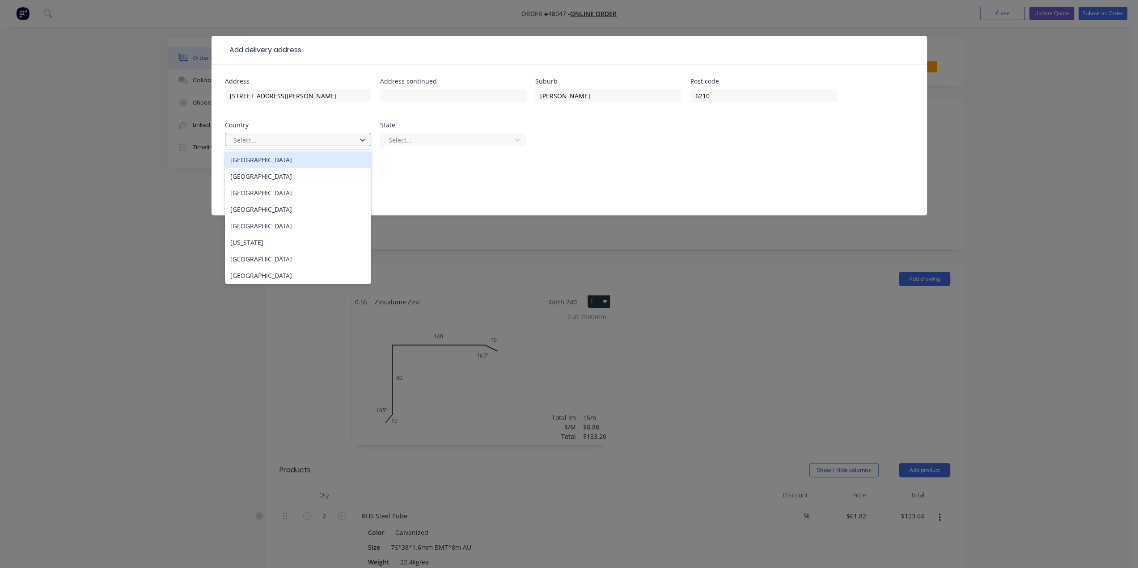
click at [344, 136] on div at bounding box center [292, 140] width 119 height 11
click at [299, 161] on div "Australia" at bounding box center [298, 160] width 146 height 17
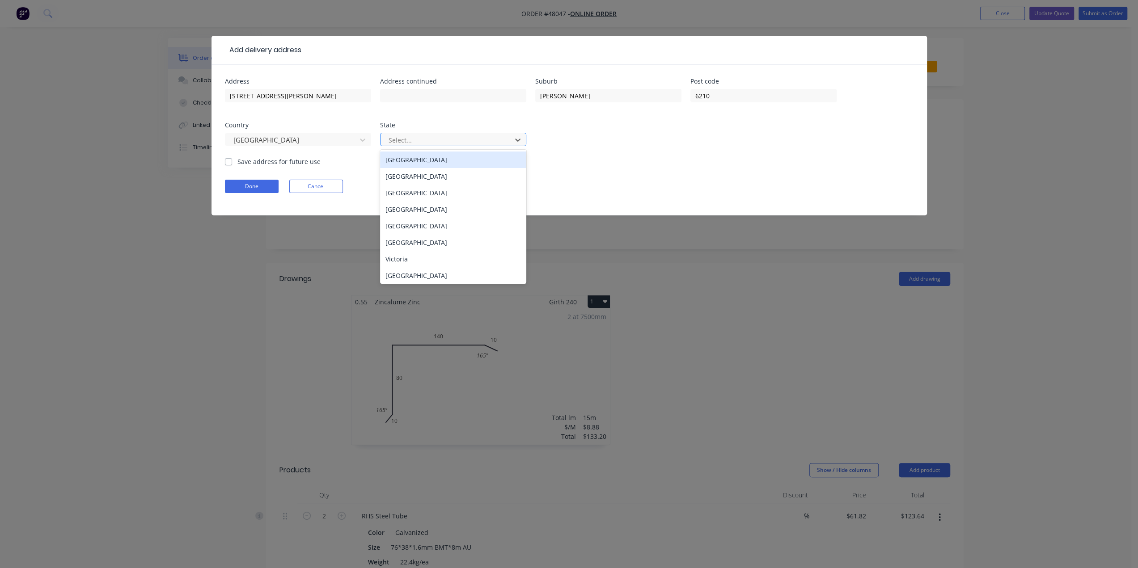
click at [468, 145] on div "Select..." at bounding box center [447, 139] width 125 height 13
click at [435, 275] on div "Western Australia" at bounding box center [453, 275] width 146 height 17
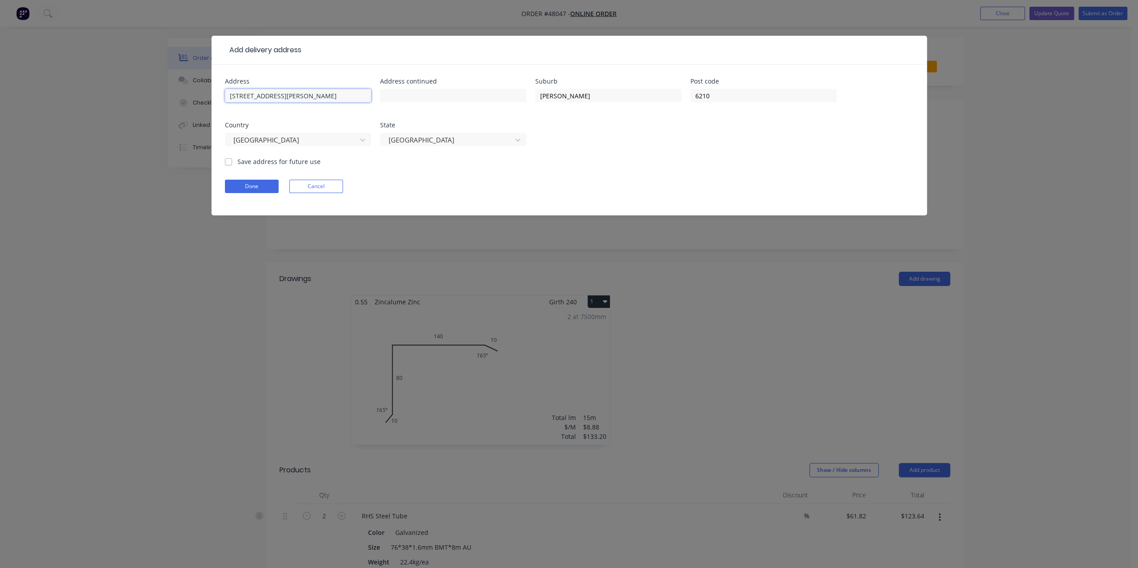
drag, startPoint x: 304, startPoint y: 96, endPoint x: 262, endPoint y: 98, distance: 42.1
click at [262, 98] on input "15 Maria Pl, WA 6210" at bounding box center [298, 95] width 146 height 13
type input "15 [PERSON_NAME]"
click at [252, 183] on button "Done" at bounding box center [252, 186] width 54 height 13
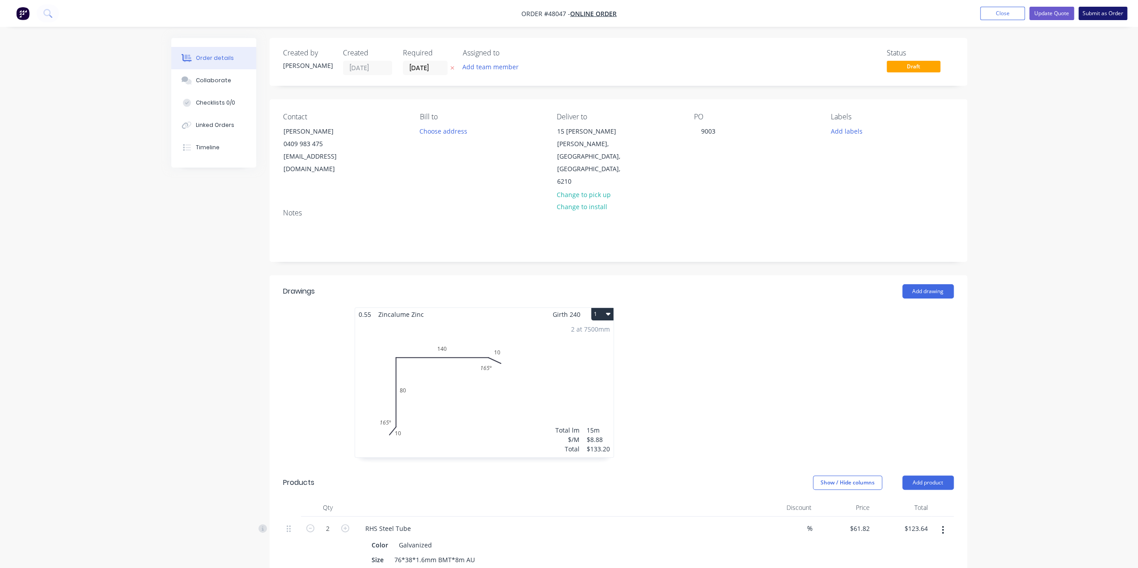
click at [1099, 15] on button "Submit as Order" at bounding box center [1103, 13] width 49 height 13
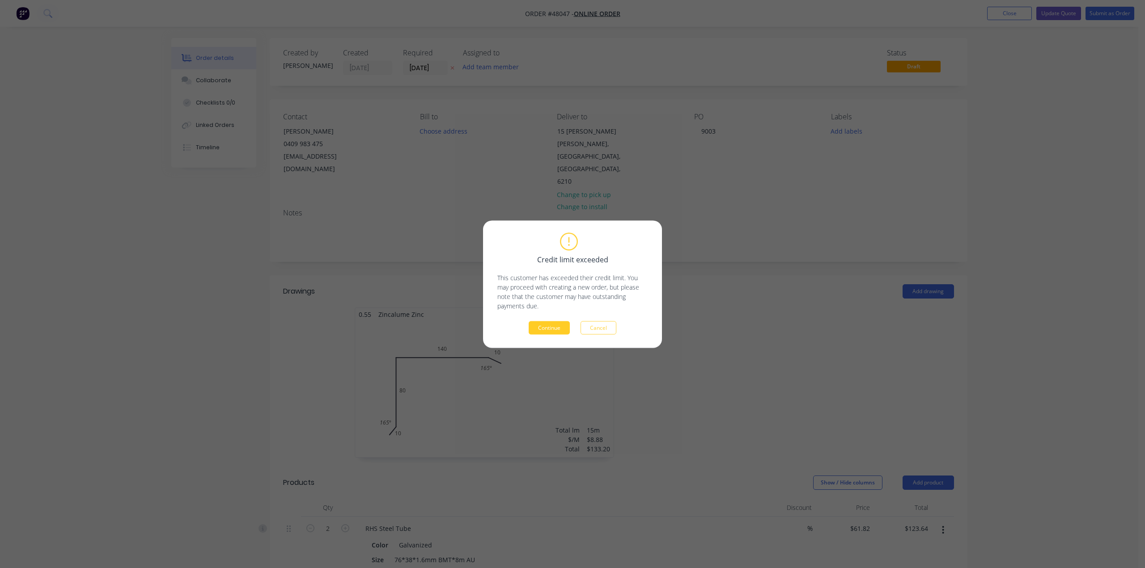
click at [549, 331] on button "Continue" at bounding box center [549, 327] width 41 height 13
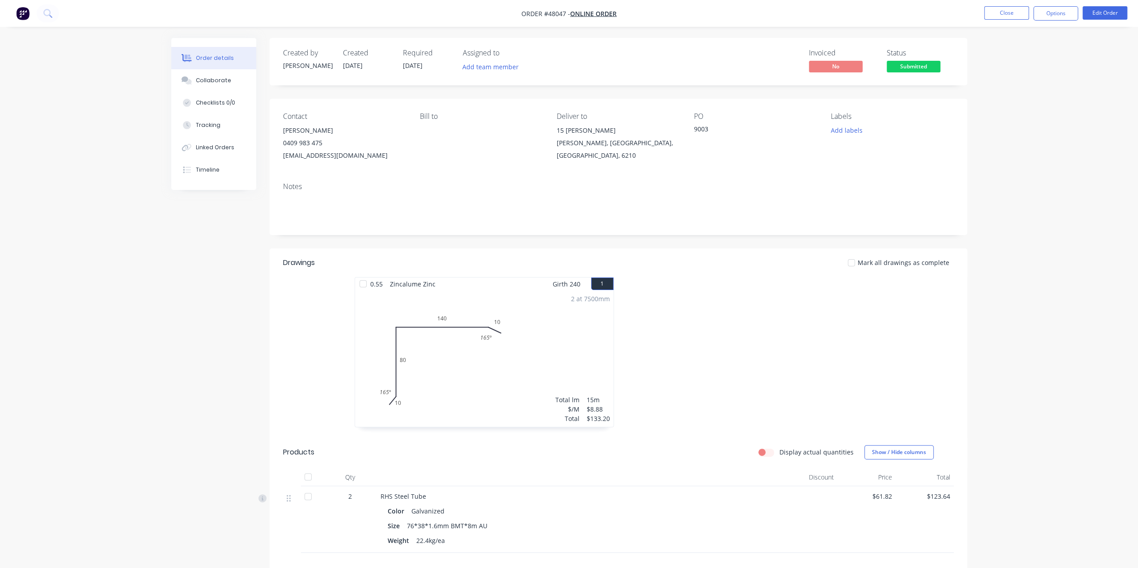
click at [1035, 128] on div "Order details Collaborate Checklists 0/0 Tracking Linked Orders Timeline Order …" at bounding box center [569, 356] width 1138 height 712
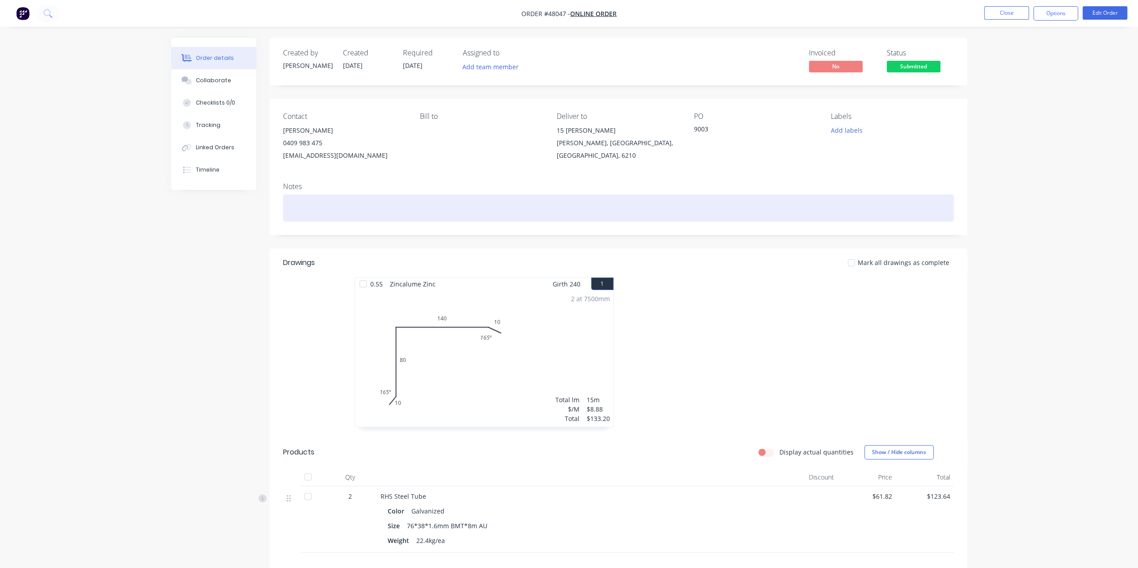
click at [402, 212] on div at bounding box center [618, 208] width 671 height 27
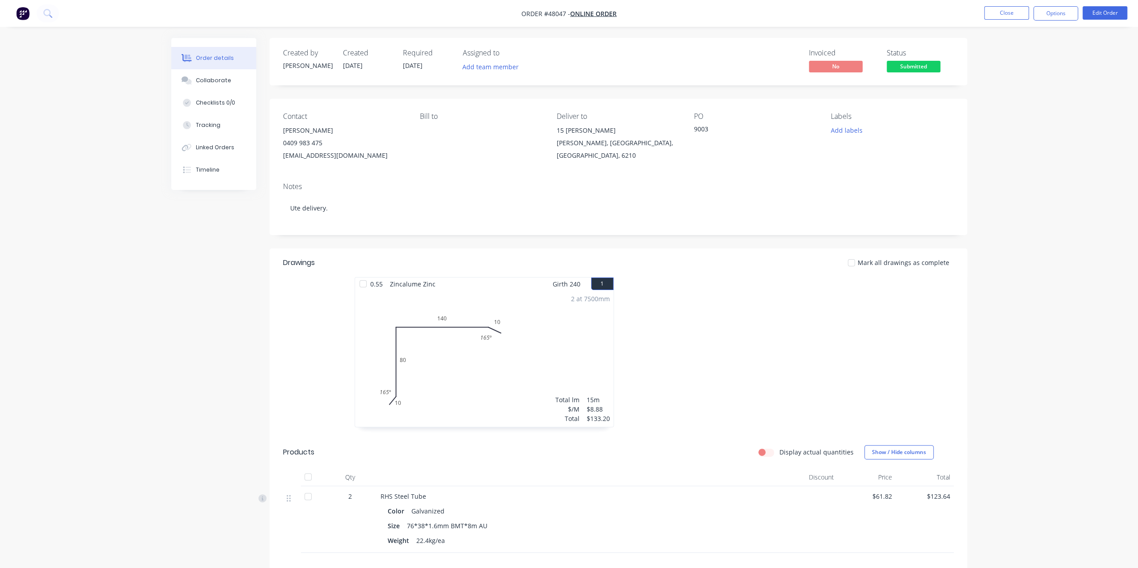
click at [199, 316] on div "Created by Cathy Created 14/08/25 Required 14/08/25 Assigned to Add team member…" at bounding box center [569, 375] width 796 height 674
click at [1055, 22] on nav "Order #48047 - Online Order Close Options Edit Order" at bounding box center [569, 13] width 1138 height 27
click at [1058, 11] on button "Options" at bounding box center [1056, 13] width 45 height 14
click at [1019, 51] on div "Invoice" at bounding box center [1029, 54] width 82 height 13
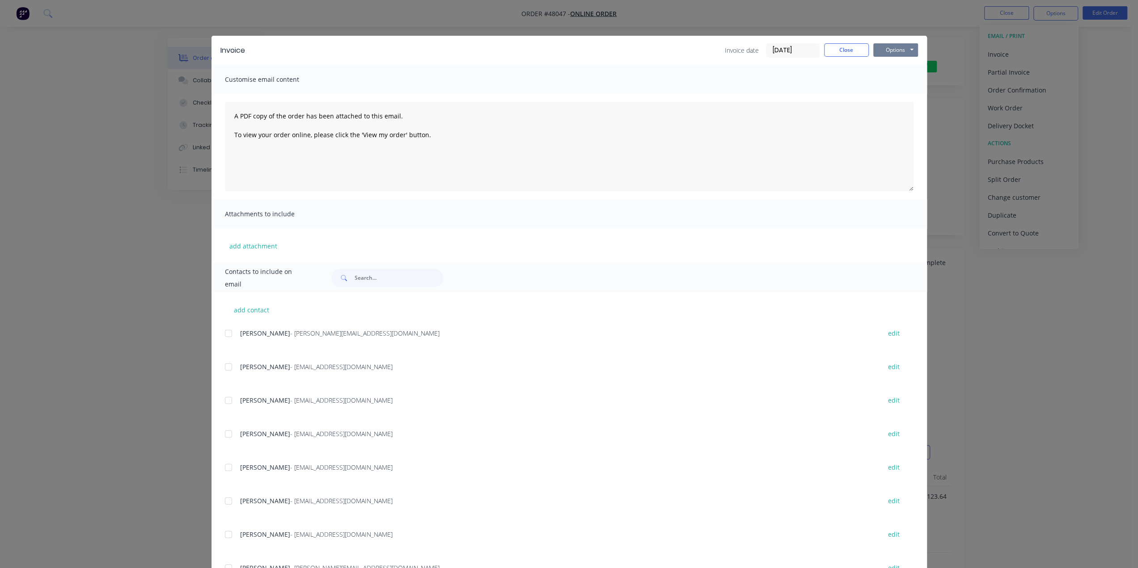
click at [885, 47] on button "Options" at bounding box center [895, 49] width 45 height 13
click at [885, 80] on button "Print" at bounding box center [901, 80] width 57 height 15
click at [978, 220] on div "Invoice Invoice date 14/08/25 Close Options Preview Print Email Customise email…" at bounding box center [569, 284] width 1138 height 568
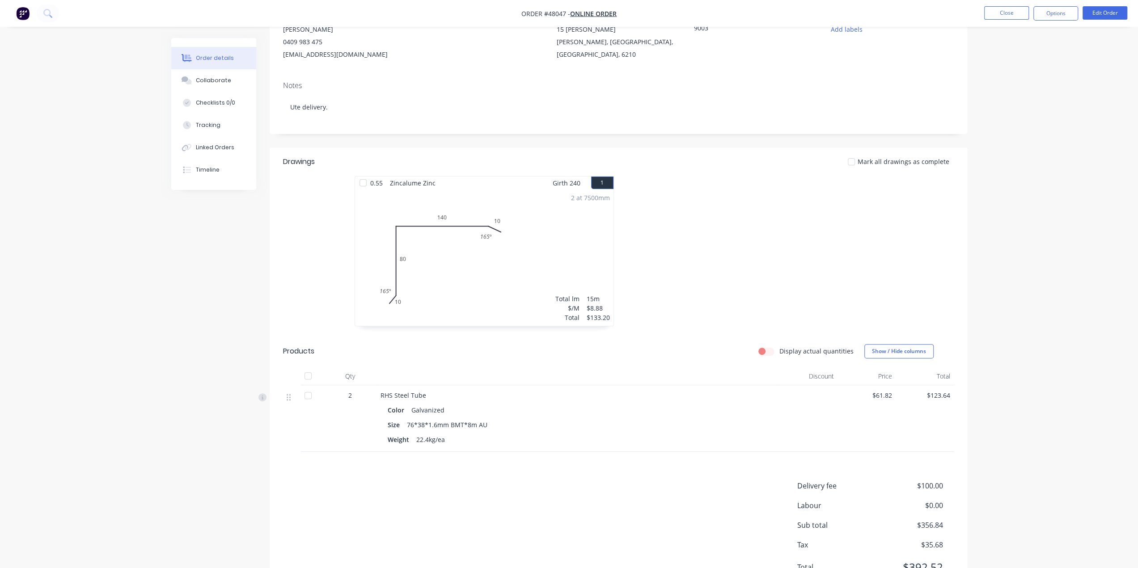
scroll to position [9, 0]
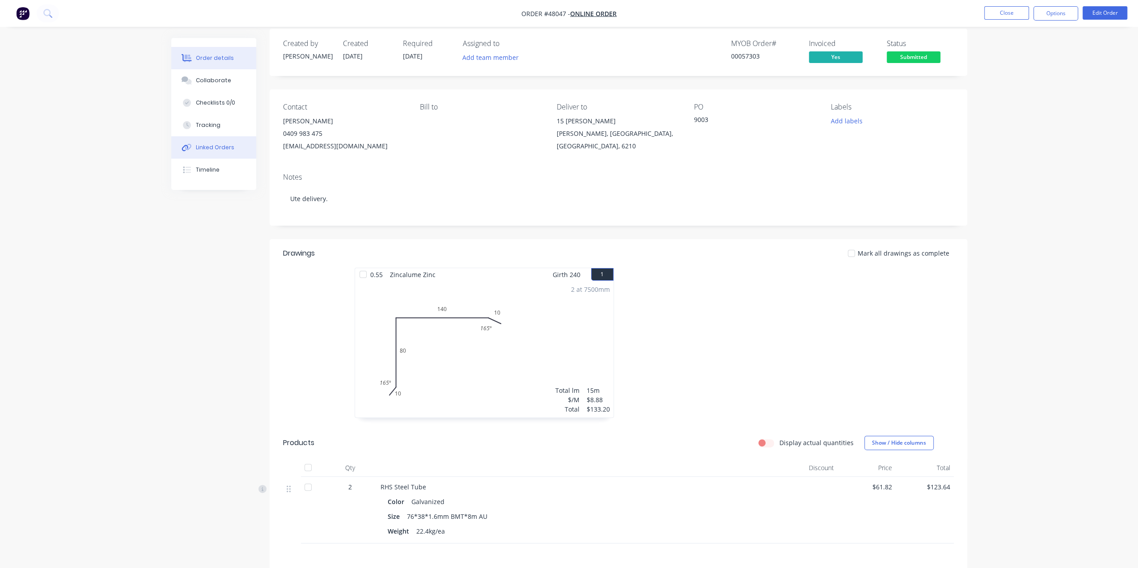
click at [208, 142] on button "Linked Orders" at bounding box center [213, 147] width 85 height 22
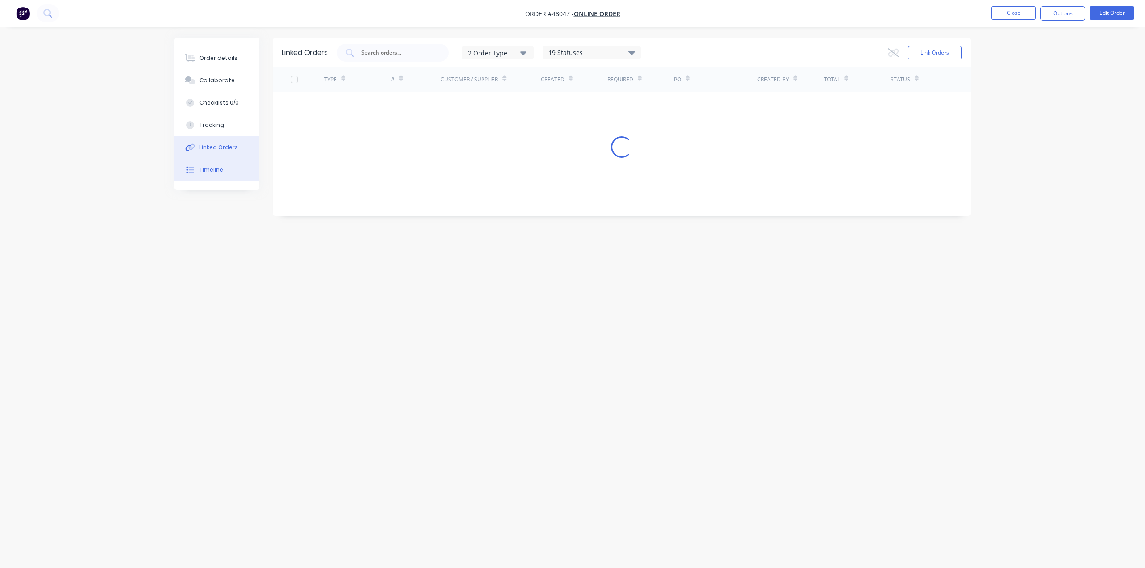
click at [208, 173] on div "Timeline" at bounding box center [211, 170] width 24 height 8
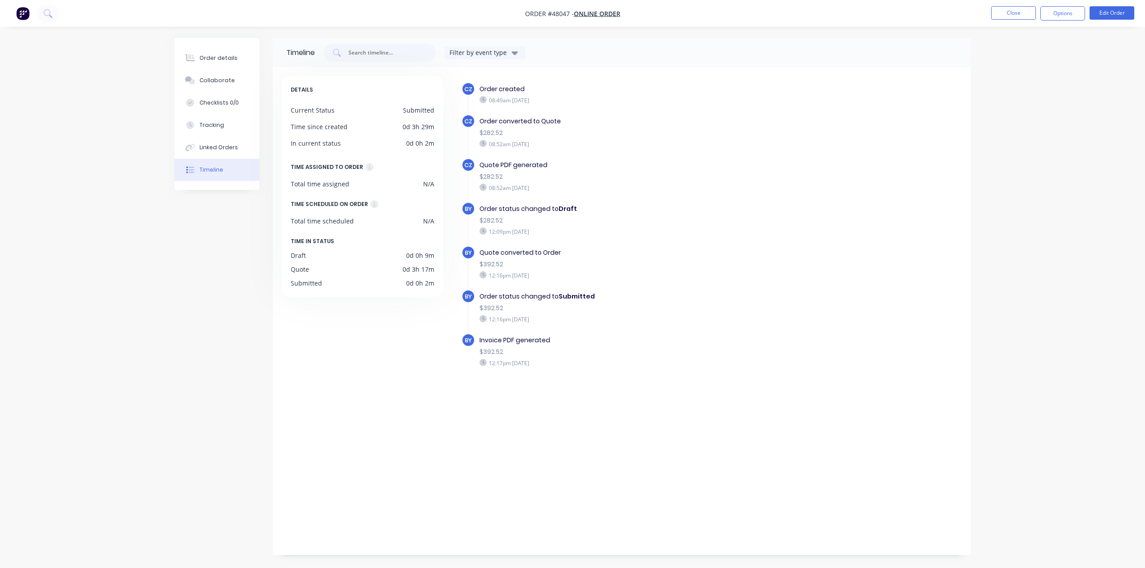
drag, startPoint x: 989, startPoint y: 173, endPoint x: 683, endPoint y: 133, distance: 309.0
click at [989, 173] on div "Order details Collaborate Checklists 0/0 Tracking Linked Orders Timeline Order …" at bounding box center [572, 284] width 1145 height 568
click at [212, 57] on div "Order details" at bounding box center [218, 58] width 38 height 8
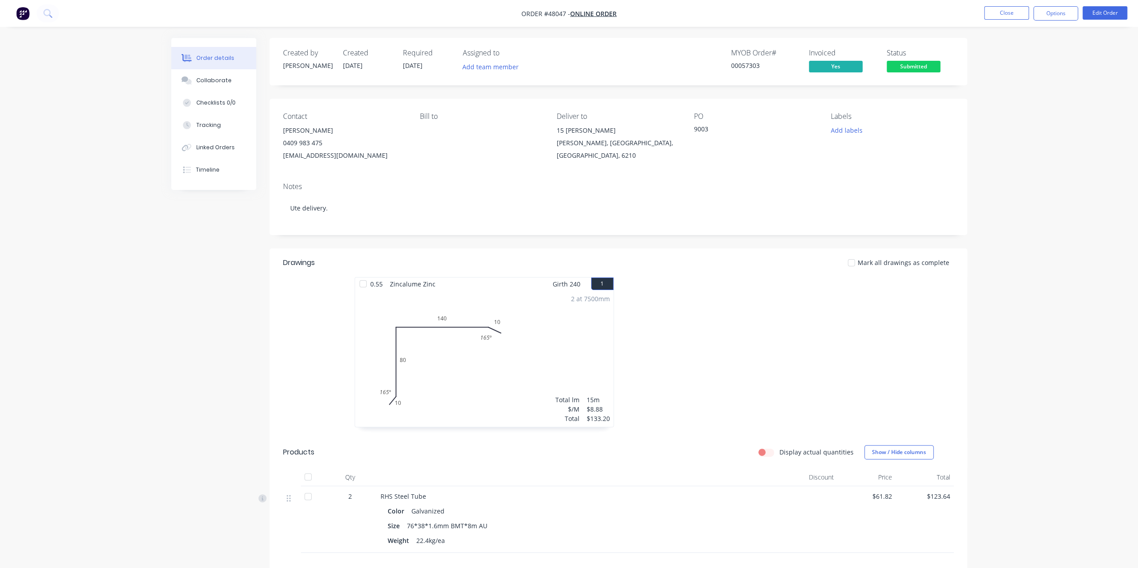
drag, startPoint x: 1015, startPoint y: 145, endPoint x: 1083, endPoint y: 42, distance: 122.7
click at [1017, 144] on div "Order details Collaborate Checklists 0/0 Tracking Linked Orders Timeline Order …" at bounding box center [569, 356] width 1138 height 712
click at [1063, 17] on button "Options" at bounding box center [1056, 13] width 45 height 14
click at [1029, 103] on div "Work Order" at bounding box center [1029, 108] width 82 height 13
click at [1013, 108] on div "Custom" at bounding box center [1029, 108] width 82 height 13
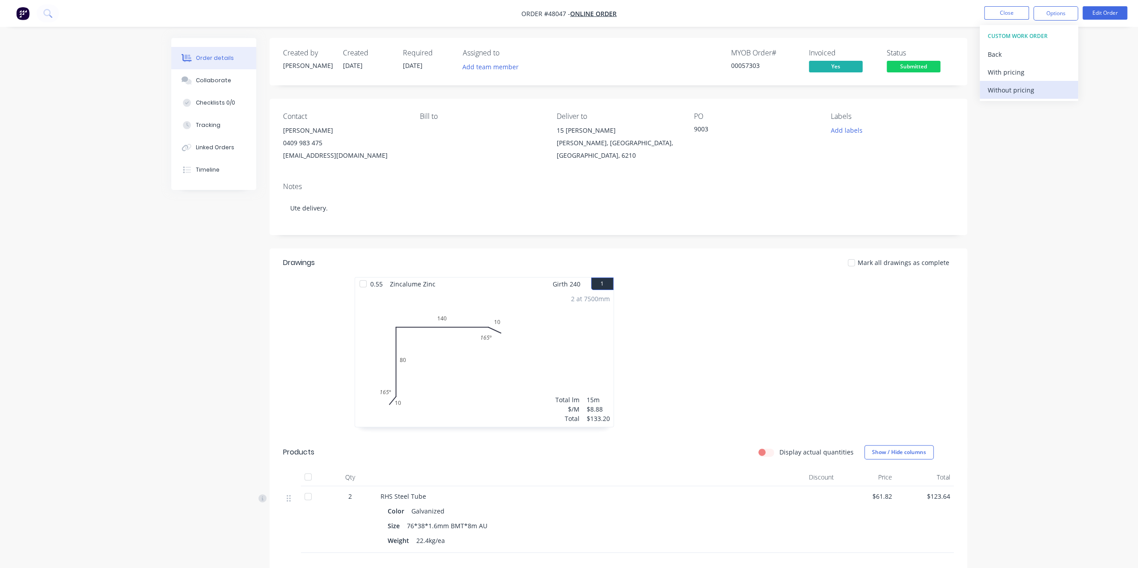
click at [1017, 92] on div "Without pricing" at bounding box center [1029, 90] width 82 height 13
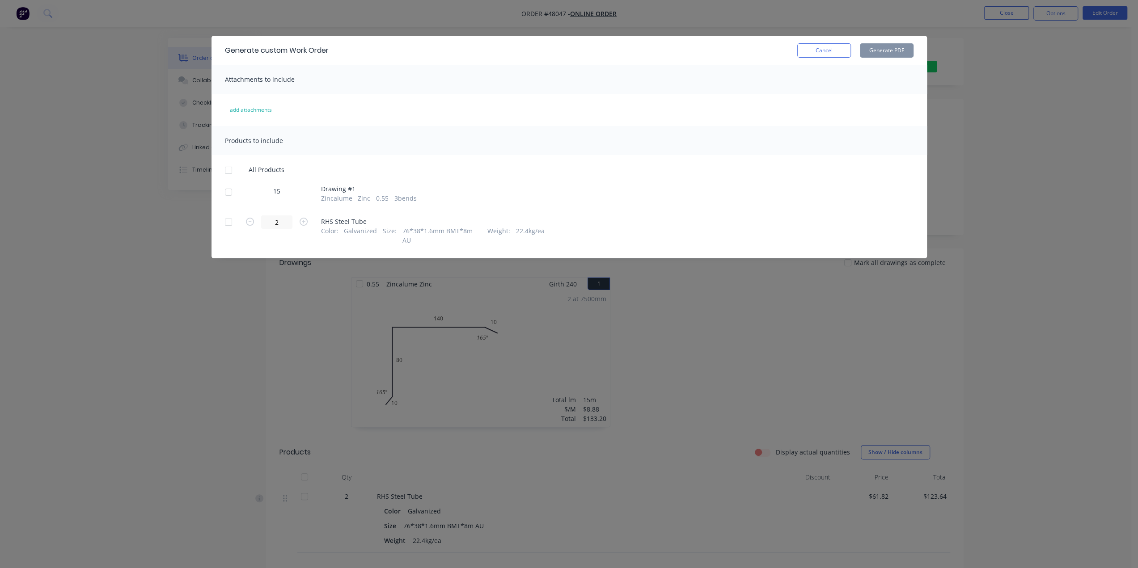
click at [808, 47] on button "Cancel" at bounding box center [824, 50] width 54 height 14
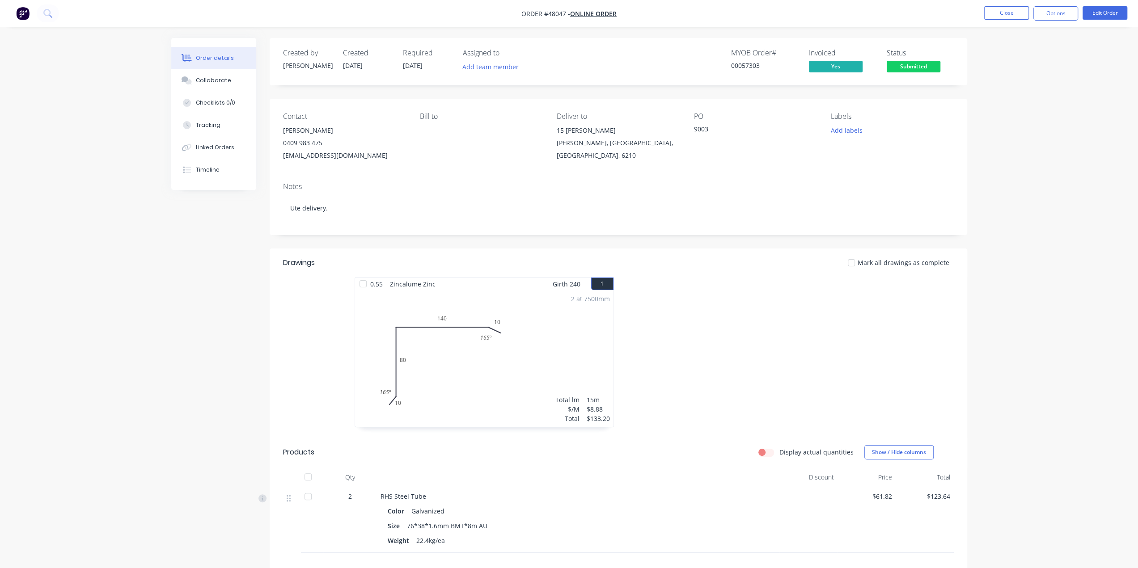
click at [1058, 101] on div "Order details Collaborate Checklists 0/0 Tracking Linked Orders Timeline Order …" at bounding box center [569, 356] width 1138 height 712
click at [1059, 16] on button "Options" at bounding box center [1056, 13] width 45 height 14
click at [1106, 51] on div "Order details Collaborate Checklists 0/0 Tracking Linked Orders Timeline Order …" at bounding box center [569, 356] width 1138 height 712
click at [1098, 17] on button "Edit Order" at bounding box center [1105, 12] width 45 height 13
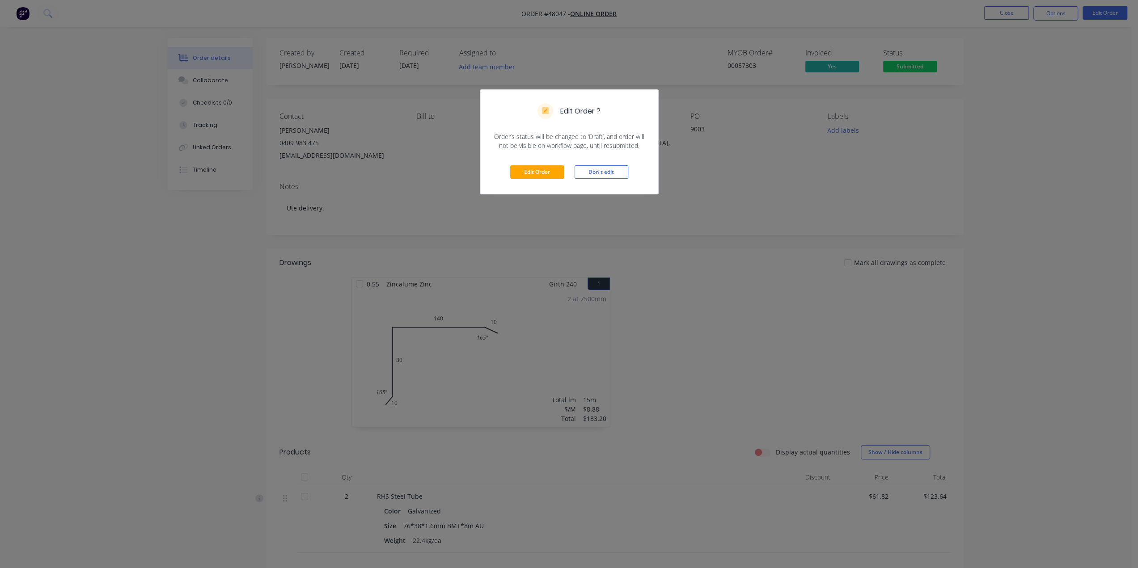
click at [543, 164] on div "Edit Order Don't edit" at bounding box center [569, 172] width 178 height 44
click at [545, 170] on button "Edit Order" at bounding box center [537, 171] width 54 height 13
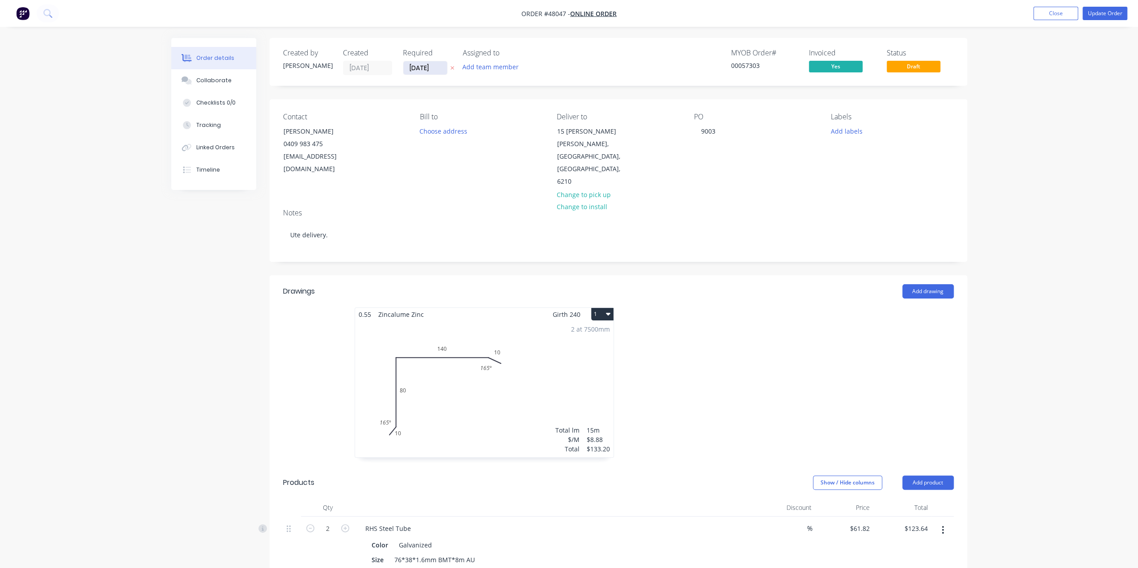
click at [415, 71] on input "[DATE]" at bounding box center [425, 67] width 44 height 13
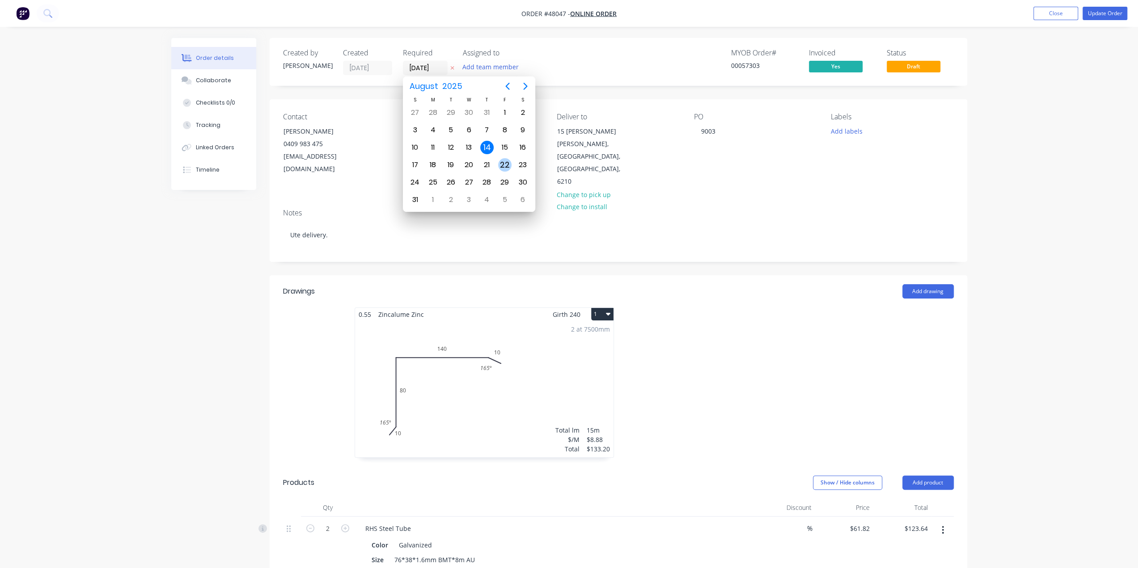
click at [504, 163] on div "22" at bounding box center [504, 164] width 13 height 13
type input "[DATE]"
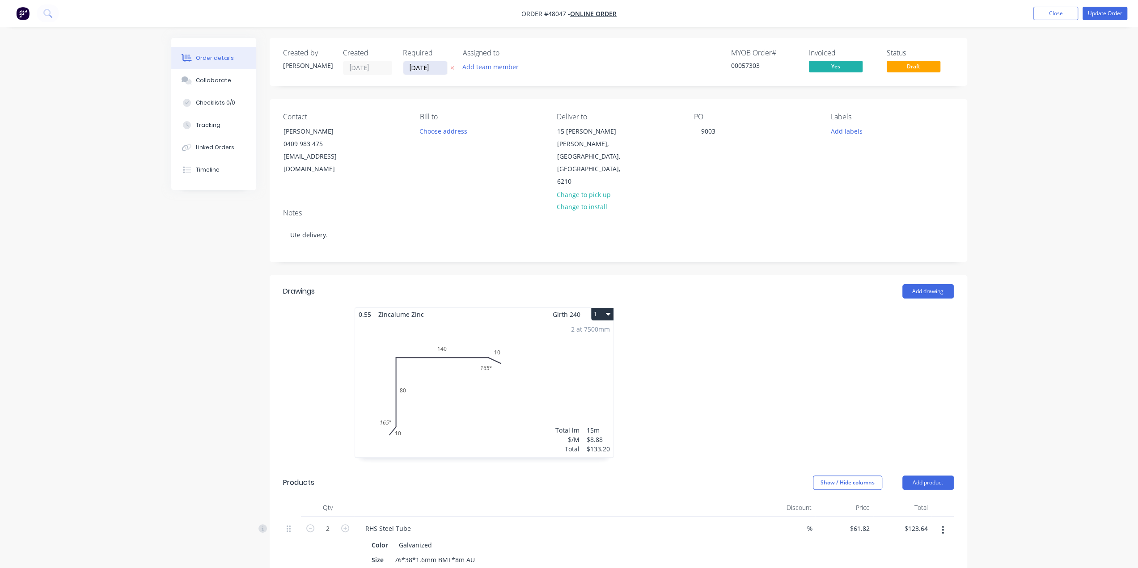
click at [425, 69] on input "[DATE]" at bounding box center [425, 67] width 44 height 13
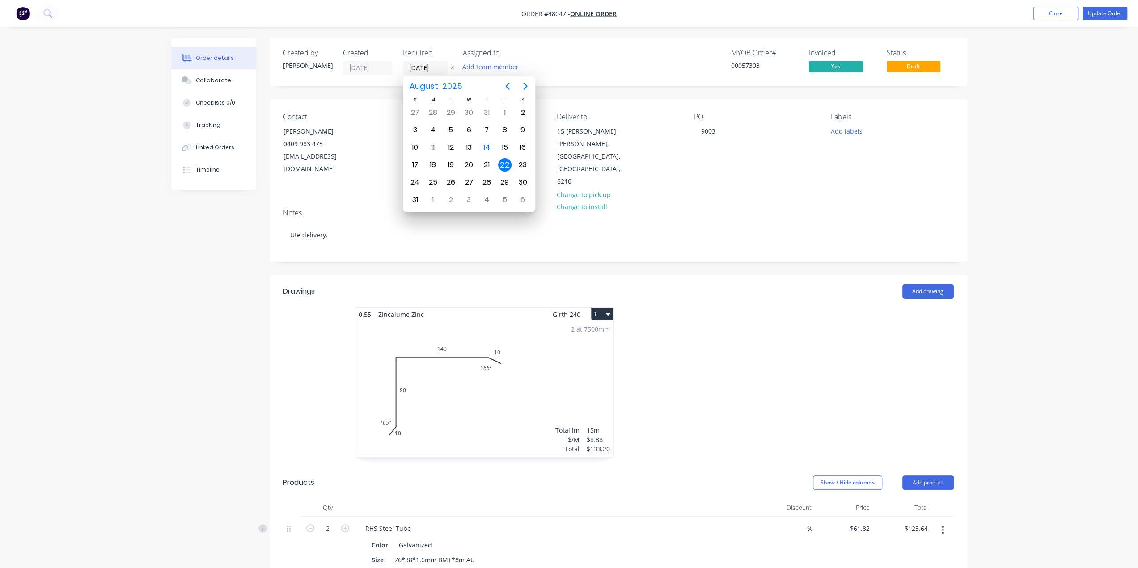
click at [1091, 130] on div "Order details Collaborate Checklists 0/0 Tracking Linked Orders Timeline Order …" at bounding box center [569, 410] width 1138 height 820
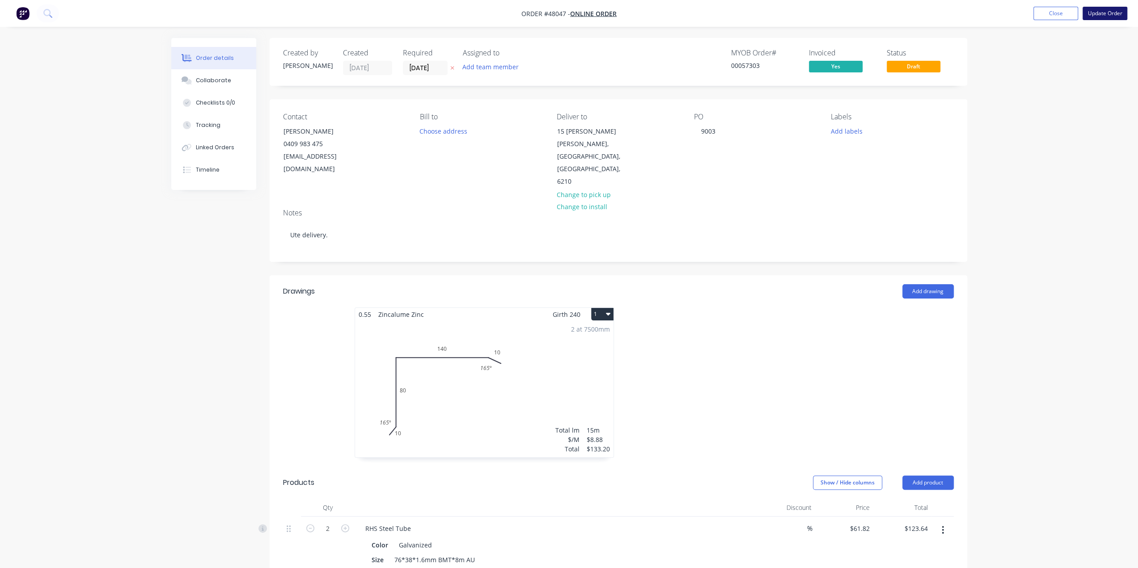
click at [1101, 15] on button "Update Order" at bounding box center [1105, 13] width 45 height 13
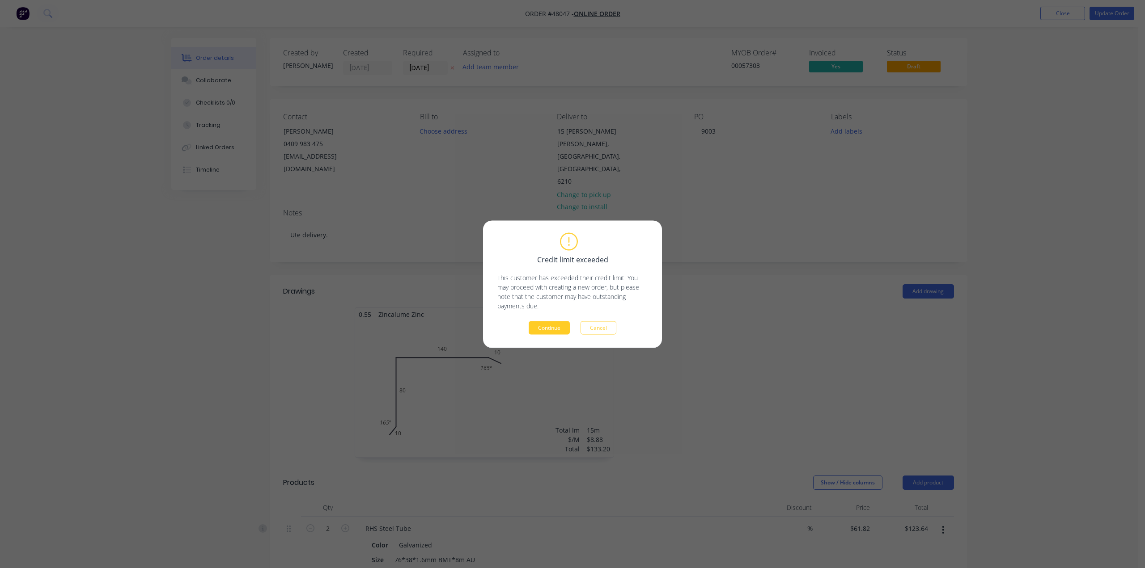
click at [554, 332] on button "Continue" at bounding box center [549, 327] width 41 height 13
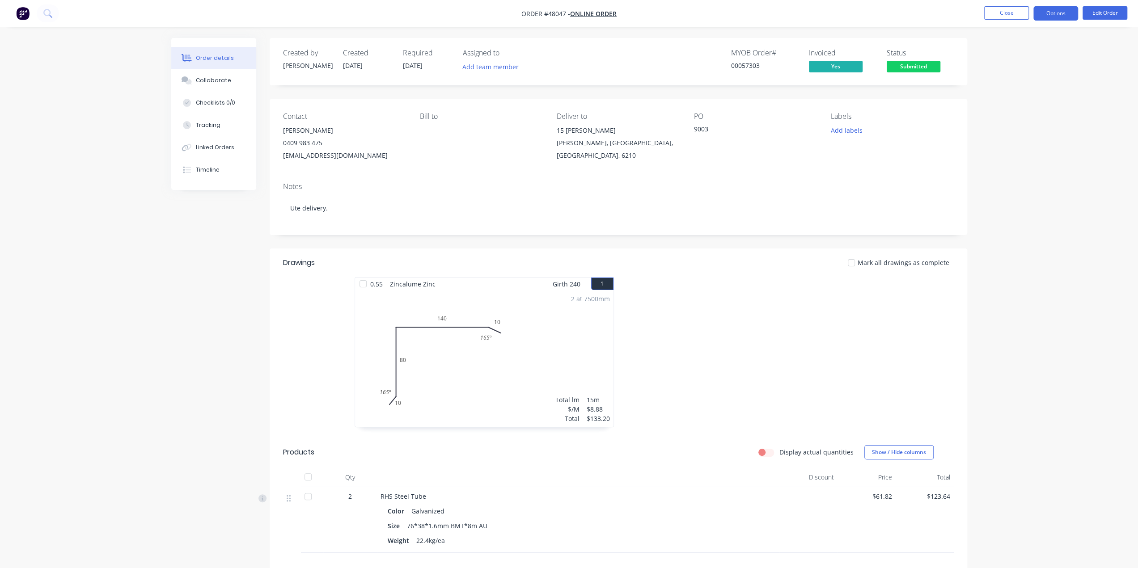
click at [1063, 16] on button "Options" at bounding box center [1056, 13] width 45 height 14
click at [1013, 109] on div "Work Order" at bounding box center [1029, 108] width 82 height 13
click at [1001, 105] on div "Custom" at bounding box center [1029, 108] width 82 height 13
click at [1010, 90] on div "Without pricing" at bounding box center [1029, 90] width 82 height 13
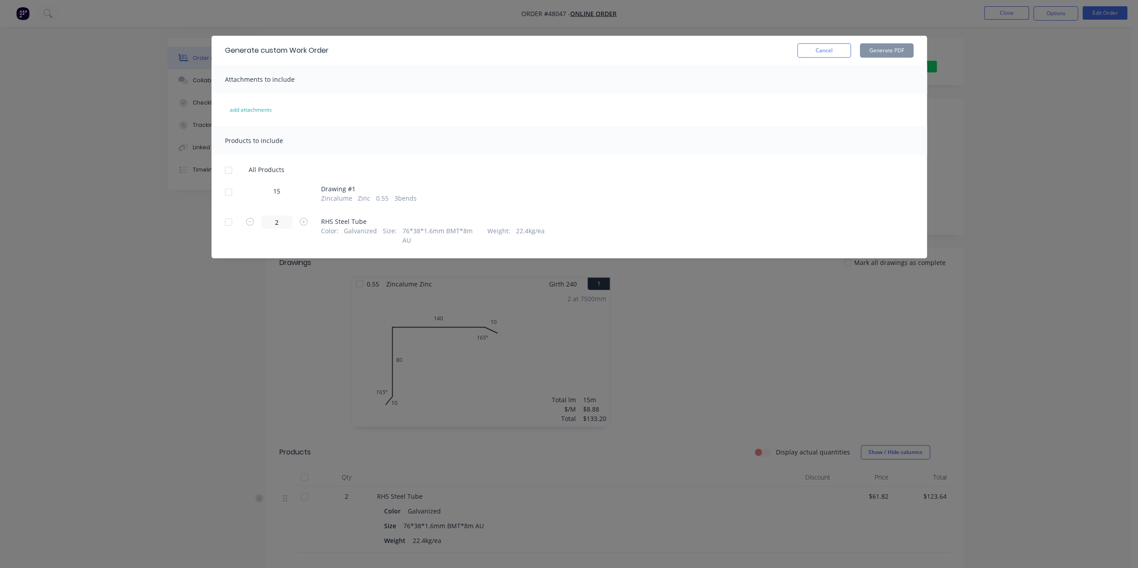
click at [228, 192] on div at bounding box center [229, 192] width 18 height 18
click at [873, 52] on button "Generate PDF" at bounding box center [887, 50] width 54 height 14
click at [1002, 63] on div "Generate custom Work Order Cancel Generate PDF Attachments to include add attac…" at bounding box center [569, 284] width 1138 height 568
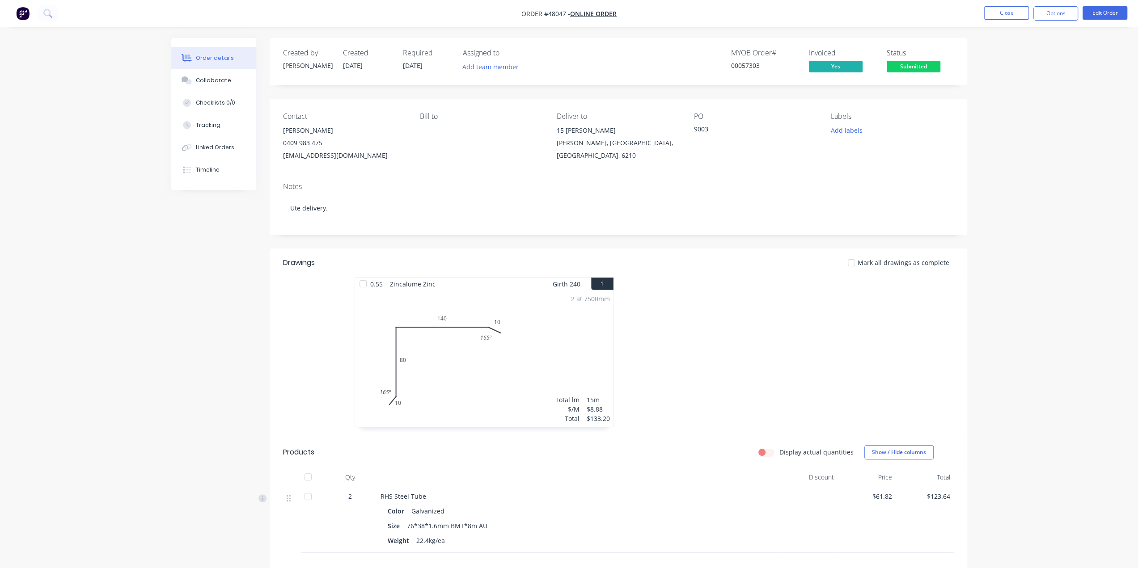
click at [197, 59] on div "Order details" at bounding box center [215, 58] width 38 height 8
click at [21, 16] on img "button" at bounding box center [22, 13] width 13 height 13
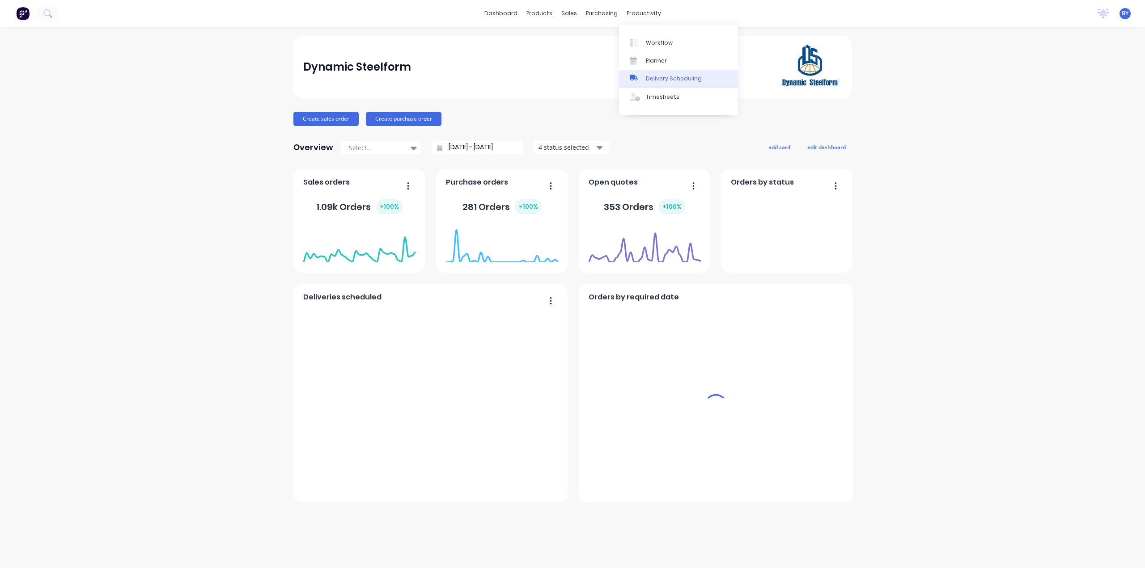
click at [672, 81] on div "Delivery Scheduling" at bounding box center [674, 79] width 56 height 8
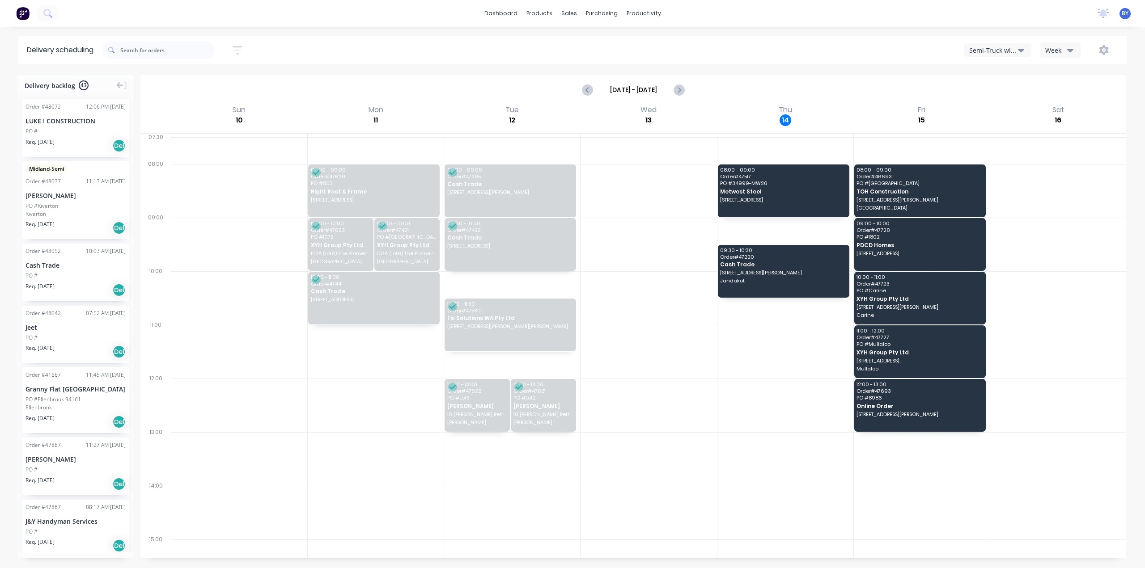
click at [998, 50] on div "Semi-Truck with Hiab" at bounding box center [993, 50] width 49 height 9
click at [989, 110] on div "Utes Delivery" at bounding box center [1009, 109] width 89 height 18
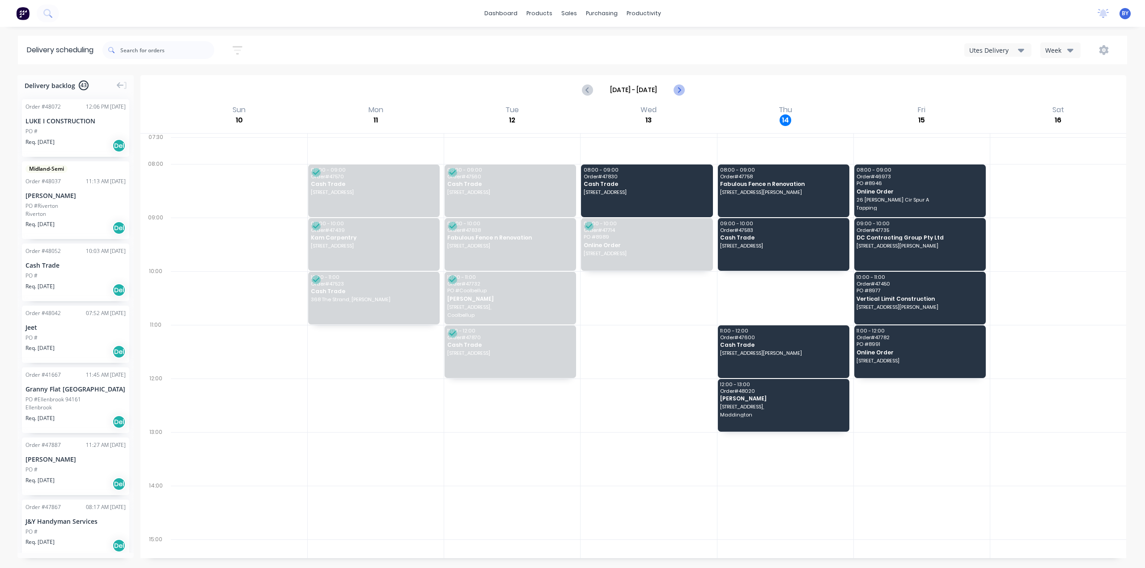
click at [679, 90] on icon "Next page" at bounding box center [679, 89] width 4 height 7
type input "[DATE] - [DATE]"
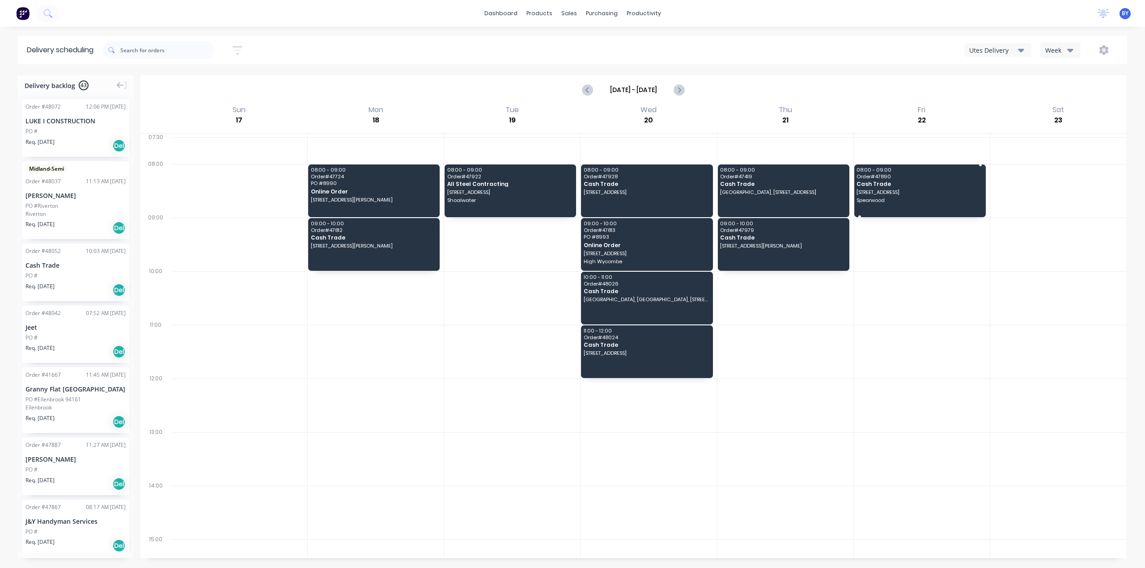
click at [917, 198] on span "Spearwood" at bounding box center [918, 200] width 125 height 5
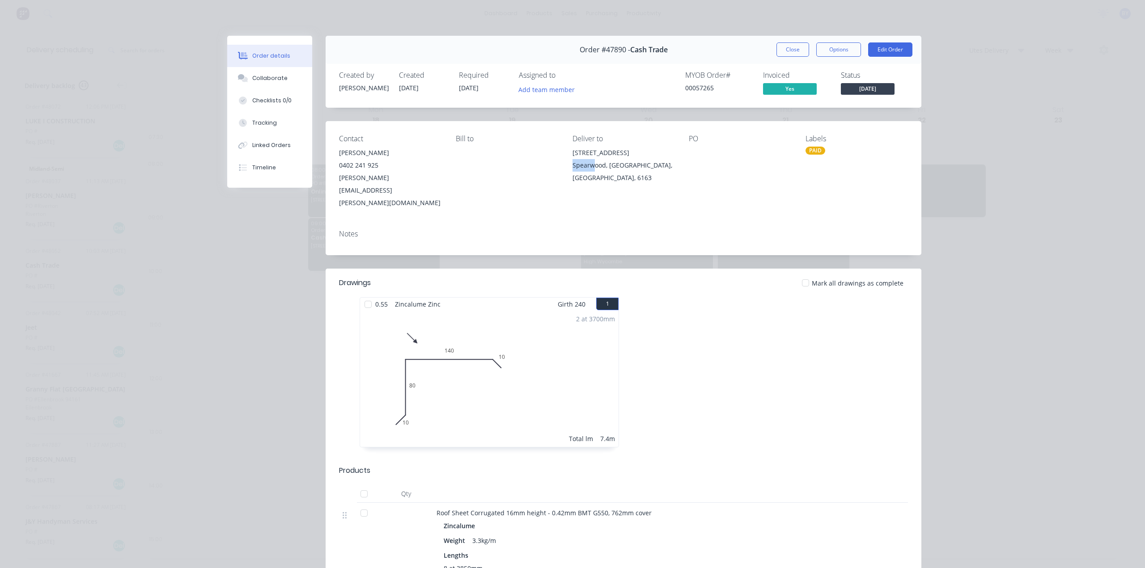
drag, startPoint x: 574, startPoint y: 165, endPoint x: 583, endPoint y: 162, distance: 10.0
click at [592, 165] on div "Spearwood, Western Australia, Australia, 6163" at bounding box center [623, 171] width 102 height 25
click at [562, 152] on div "Contact Yvonne Goold 0402 241 925 yvonne.goold@gmail.com Bill to Deliver to 48 …" at bounding box center [624, 172] width 596 height 102
drag, startPoint x: 566, startPoint y: 156, endPoint x: 637, endPoint y: 173, distance: 72.7
click at [637, 173] on div "Contact Yvonne Goold 0402 241 925 yvonne.goold@gmail.com Bill to Deliver to 48 …" at bounding box center [624, 172] width 596 height 102
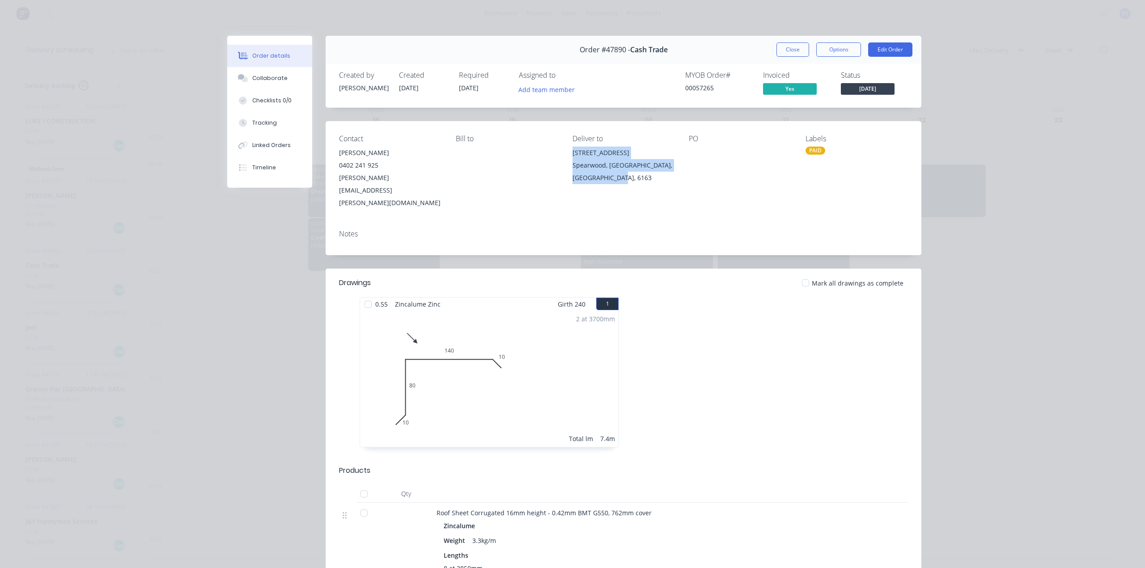
copy div "48 Doolette St Spearwood, Western Australia, Australia, 6163"
click at [1063, 130] on div "Order details Collaborate Checklists 0/0 Tracking Linked Orders Timeline Order …" at bounding box center [572, 284] width 1145 height 568
click at [794, 49] on button "Close" at bounding box center [792, 49] width 33 height 14
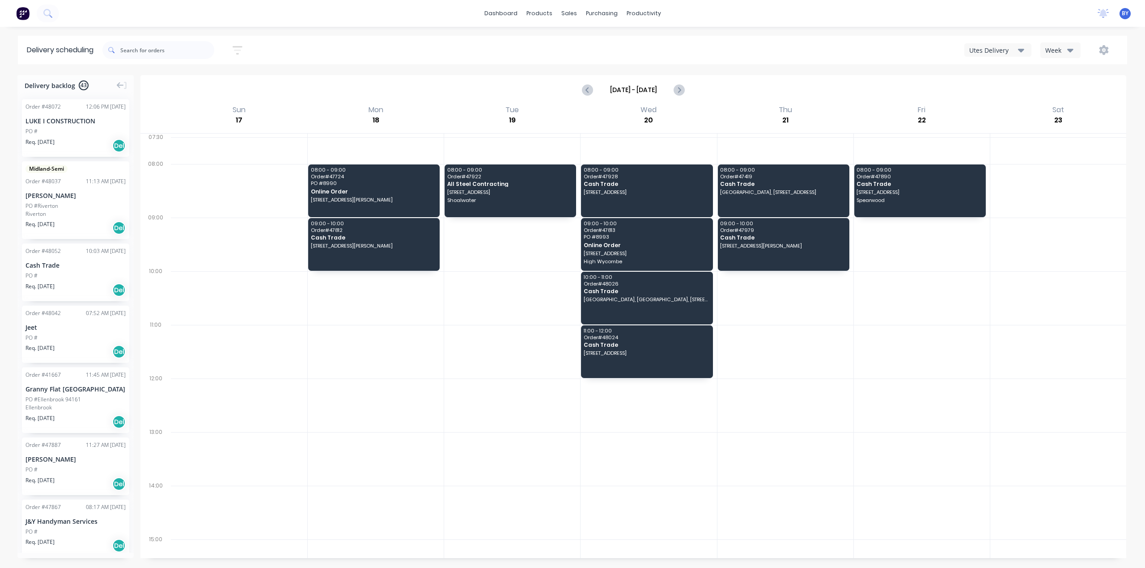
click at [798, 56] on div "Utes Delivery Week" at bounding box center [862, 50] width 513 height 16
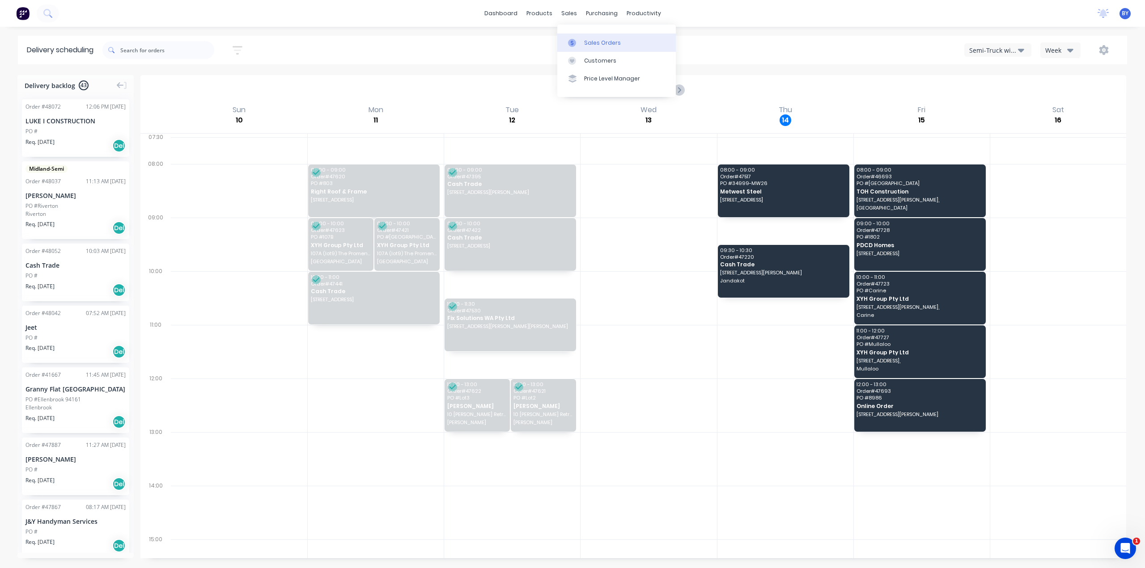
click at [582, 40] on link "Sales Orders" at bounding box center [616, 43] width 119 height 18
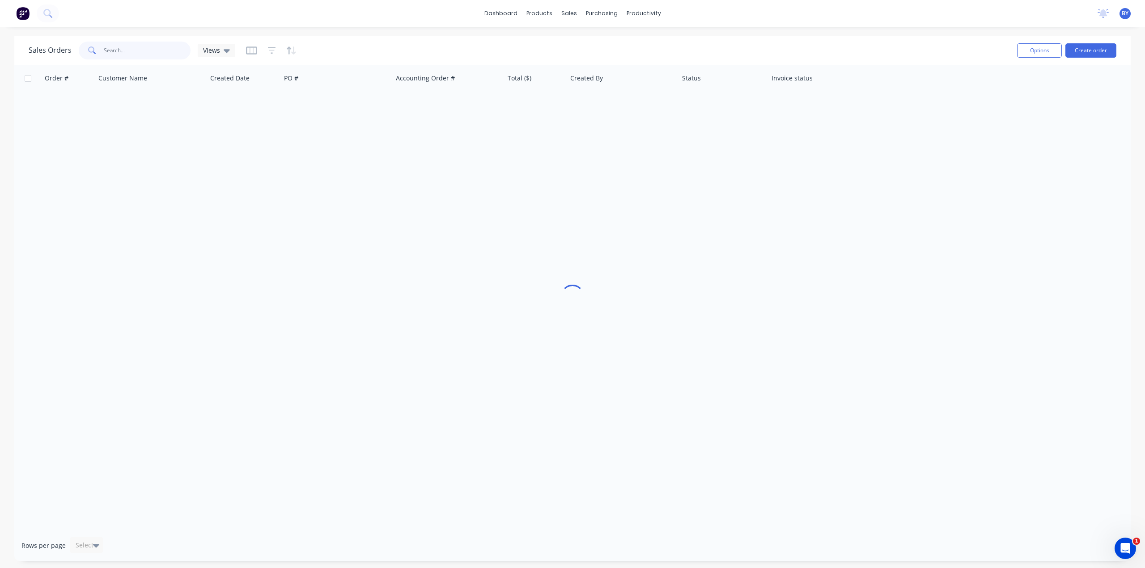
click at [131, 51] on input "text" at bounding box center [147, 51] width 87 height 18
type input "48047"
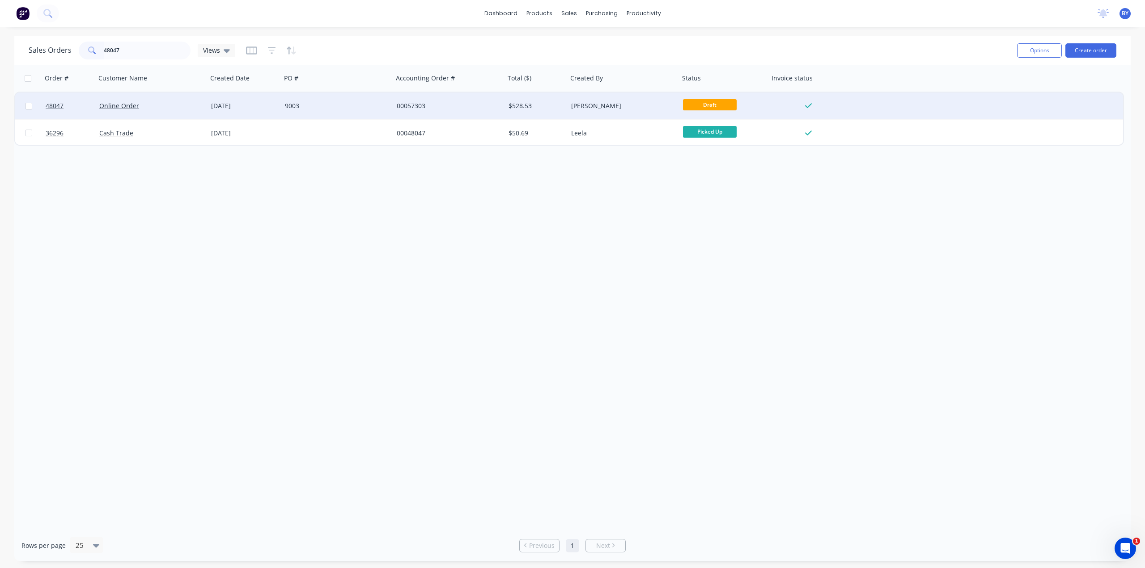
click at [369, 107] on div "9003" at bounding box center [334, 106] width 99 height 9
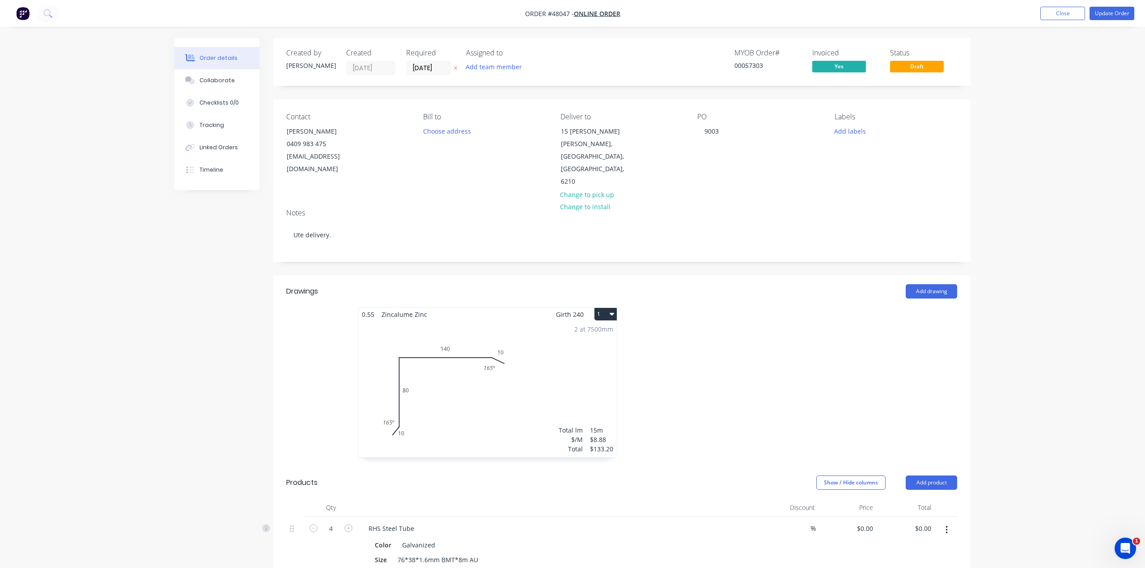
type input "$61.82"
type input "$247.28"
click at [1099, 16] on button "Update Order" at bounding box center [1105, 13] width 45 height 13
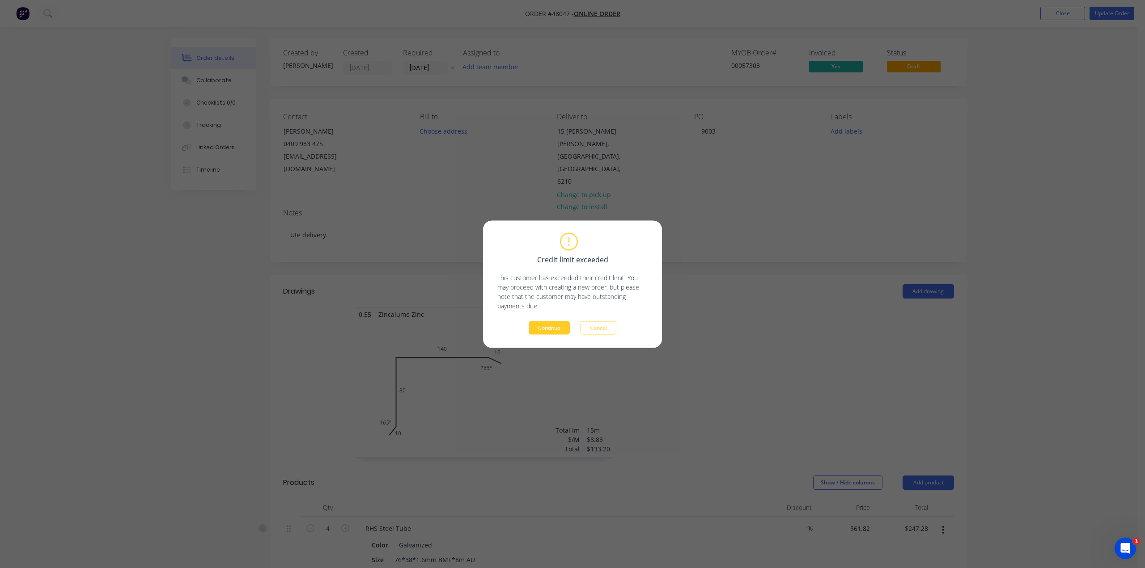
click at [545, 332] on button "Continue" at bounding box center [549, 327] width 41 height 13
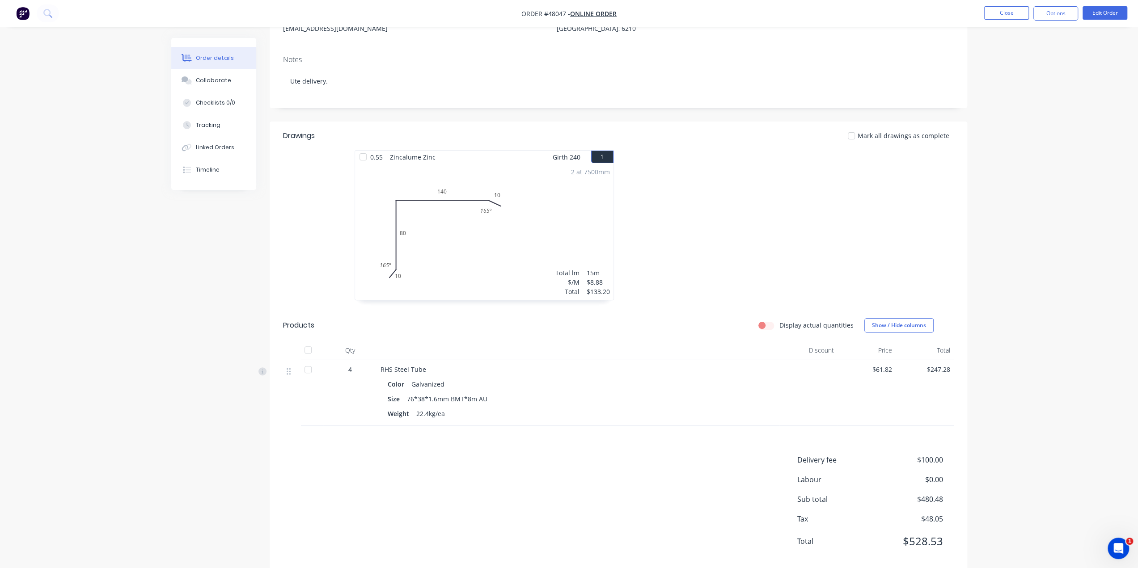
scroll to position [134, 0]
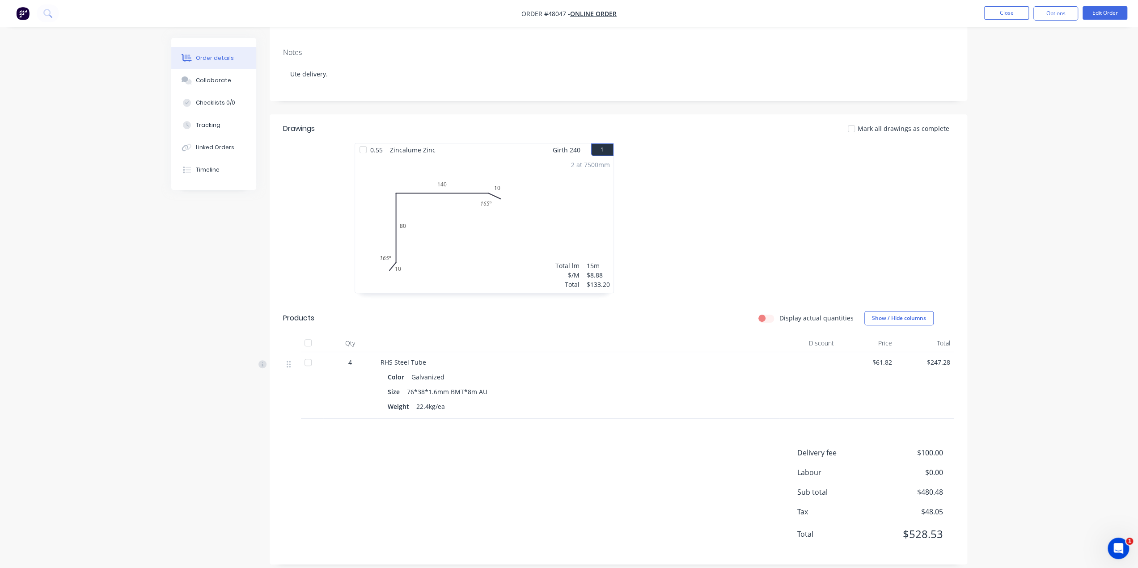
click at [663, 432] on div "Drawings Mark all drawings as complete 0.55 Zincalume Zinc Girth 240 1 0 10 80 …" at bounding box center [619, 339] width 698 height 450
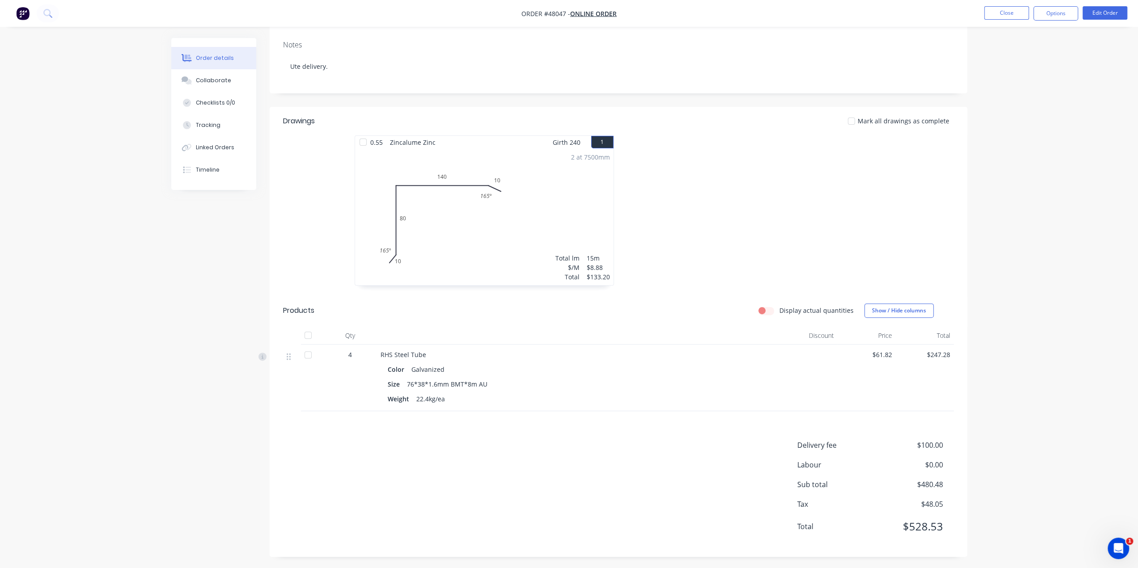
scroll to position [144, 0]
click at [974, 504] on div "Order details Collaborate Checklists 0/0 Tracking Linked Orders Timeline Order …" at bounding box center [569, 231] width 814 height 674
click at [975, 500] on div "Order details Collaborate Checklists 0/0 Tracking Linked Orders Timeline Order …" at bounding box center [569, 231] width 814 height 674
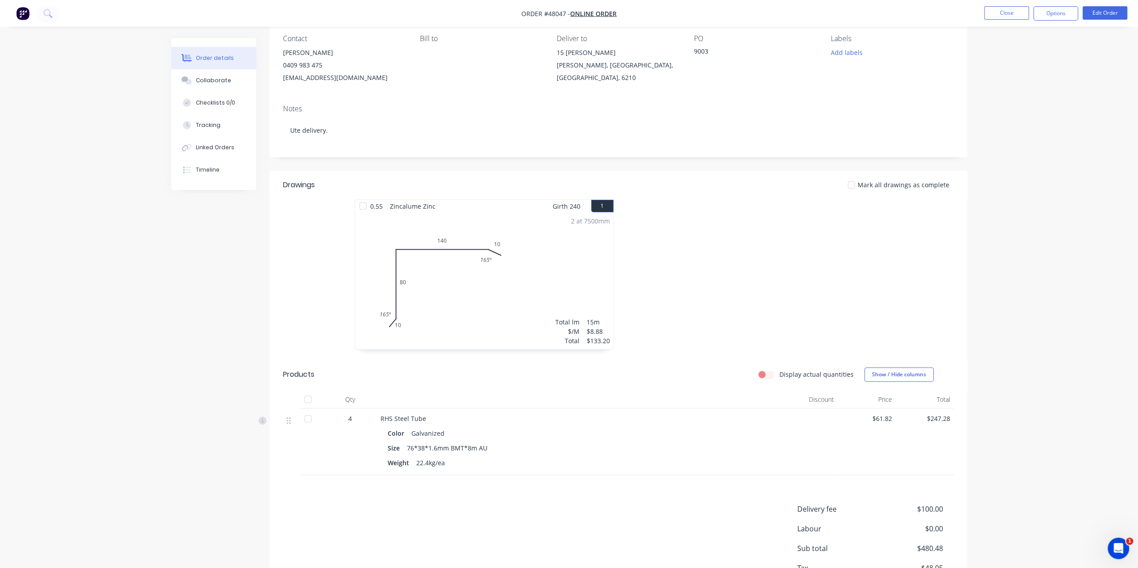
scroll to position [0, 0]
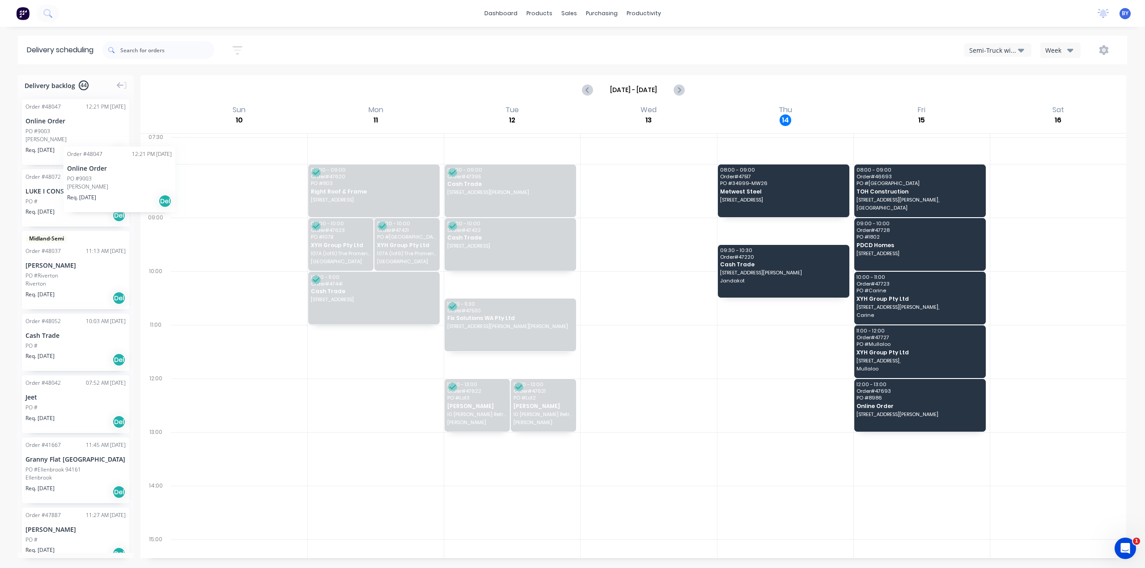
drag, startPoint x: 77, startPoint y: 124, endPoint x: 64, endPoint y: 140, distance: 20.9
click at [1004, 46] on div "Semi-Truck with Hiab" at bounding box center [993, 50] width 49 height 9
click at [996, 106] on div "Utes Delivery" at bounding box center [1009, 109] width 89 height 18
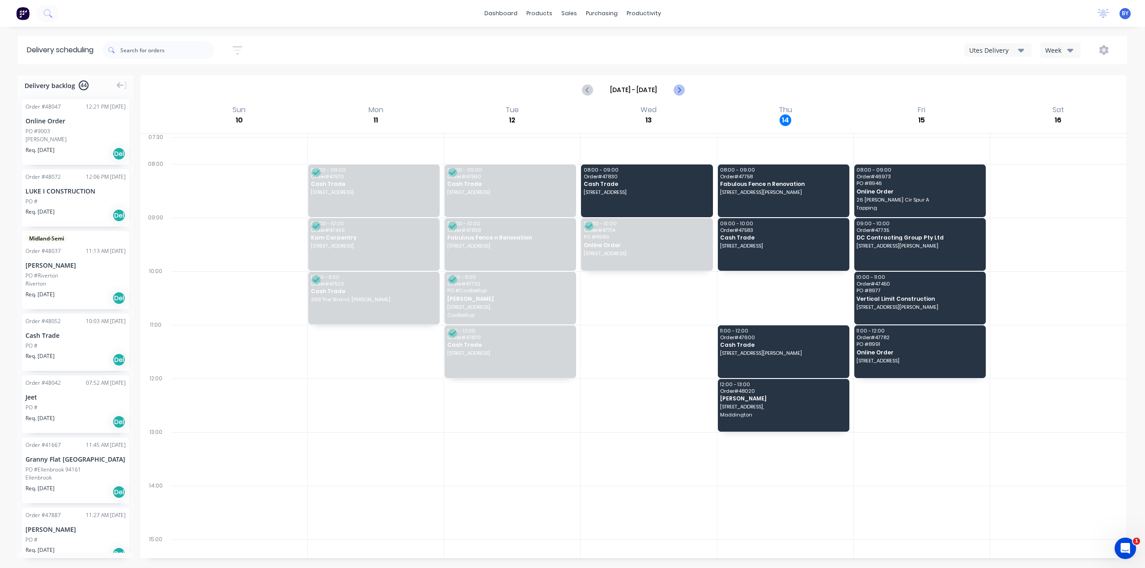
click at [680, 91] on icon "Next page" at bounding box center [679, 89] width 4 height 7
type input "[DATE] - [DATE]"
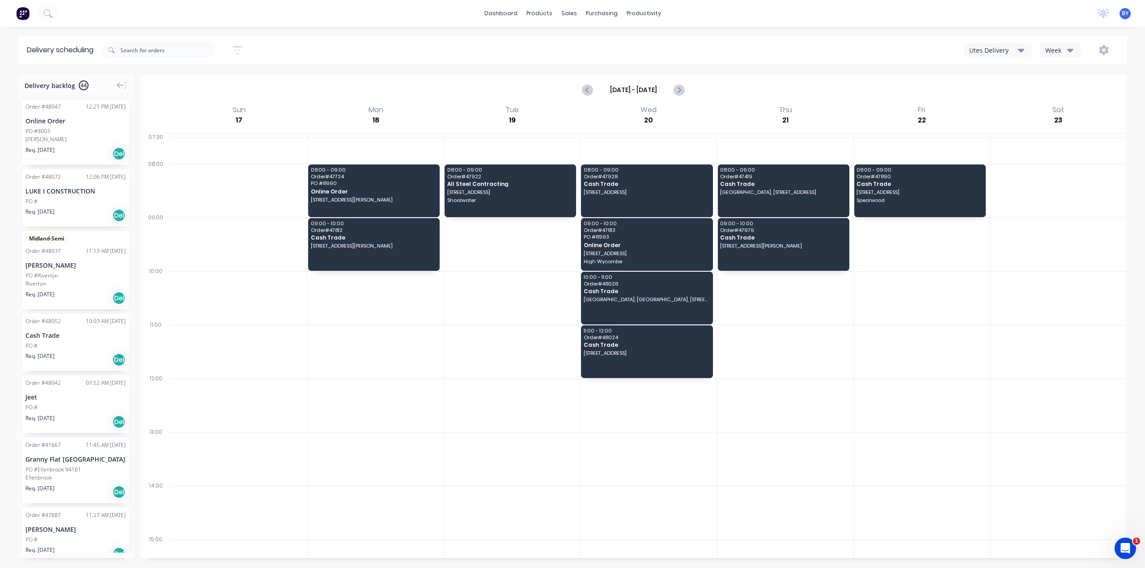
click at [207, 91] on div "[DATE] - [DATE]" at bounding box center [633, 90] width 984 height 28
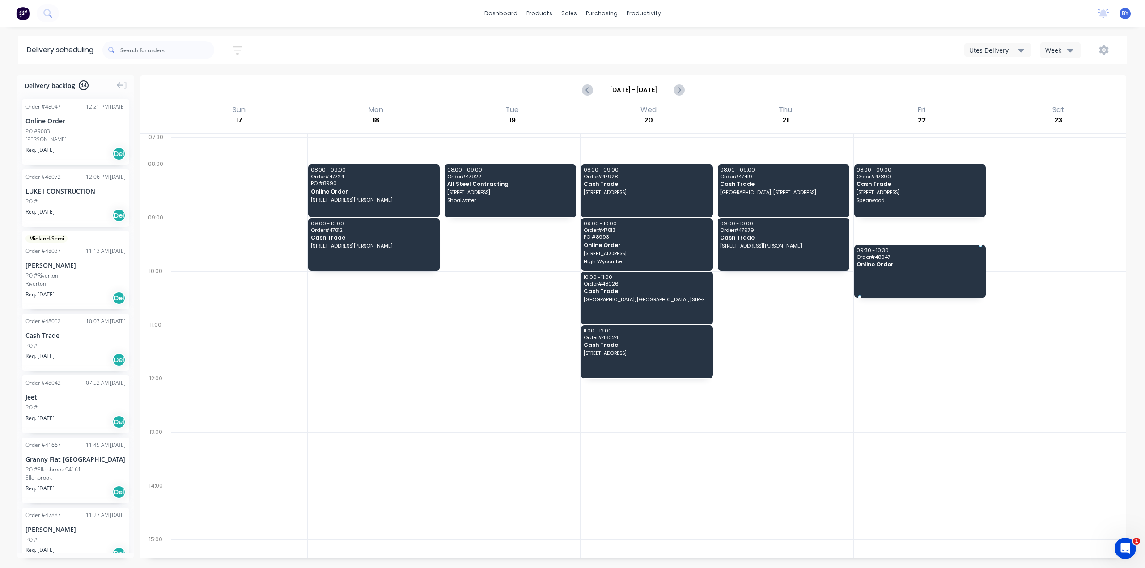
drag, startPoint x: 81, startPoint y: 127, endPoint x: 899, endPoint y: 252, distance: 827.9
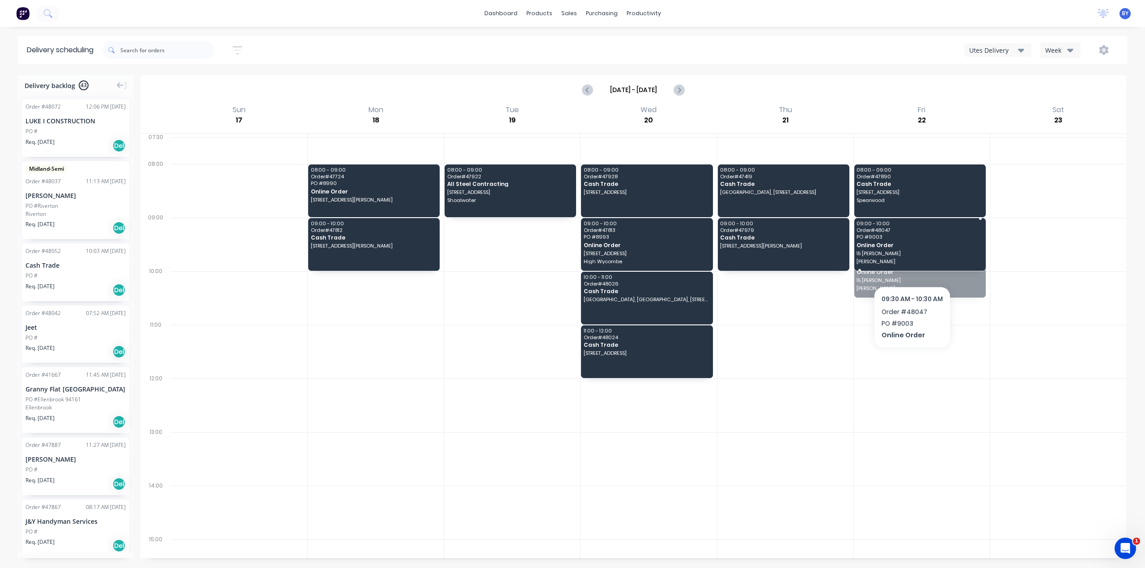
drag, startPoint x: 910, startPoint y: 270, endPoint x: 908, endPoint y: 246, distance: 23.7
click at [1055, 257] on div at bounding box center [1058, 245] width 136 height 54
click at [910, 453] on div at bounding box center [922, 459] width 136 height 54
